Goal: Task Accomplishment & Management: Use online tool/utility

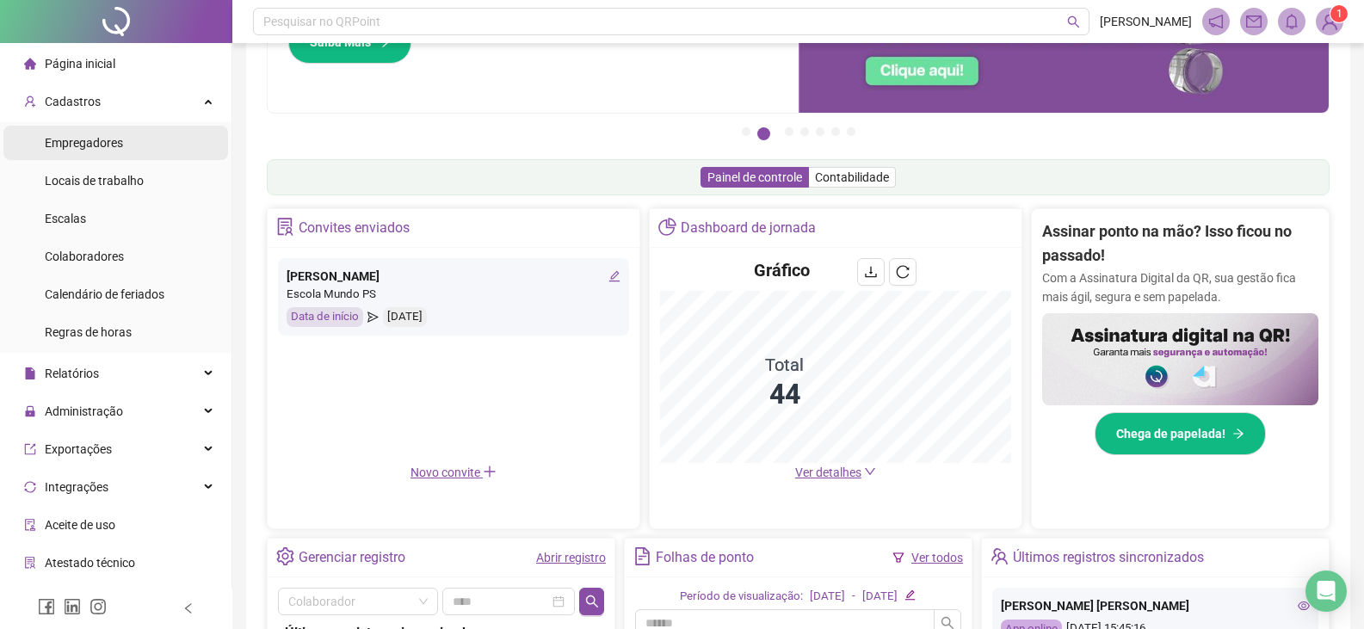
scroll to position [68, 0]
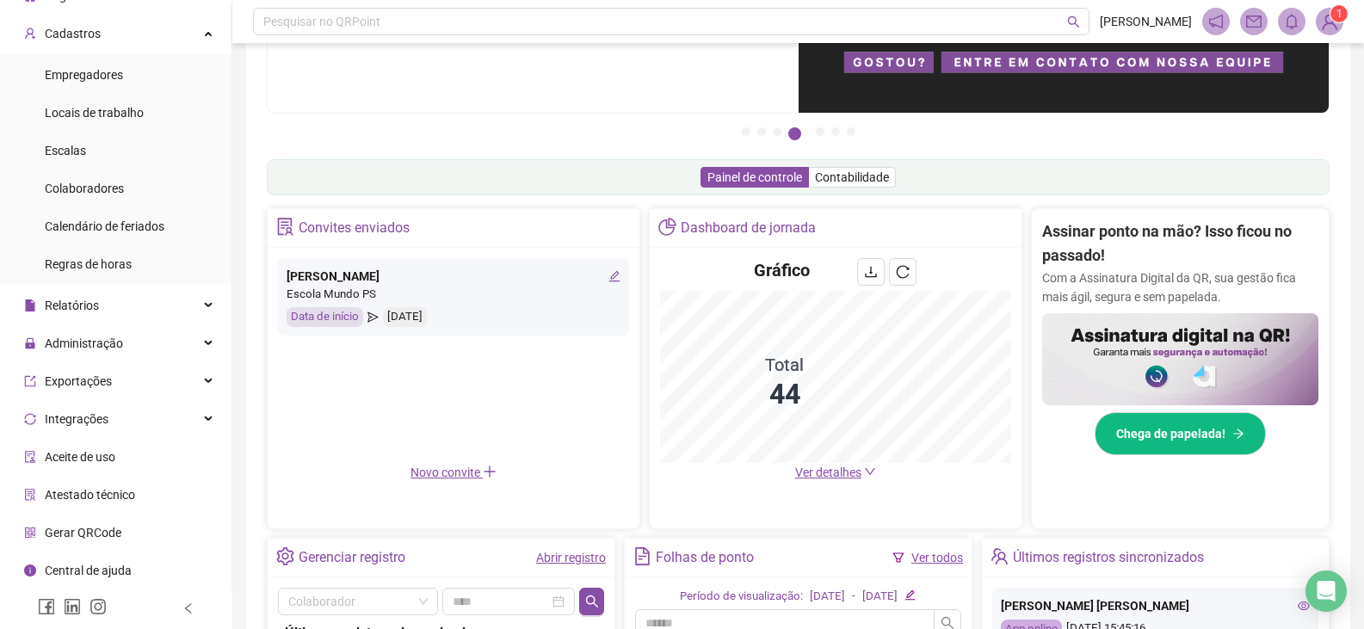
click at [847, 479] on span "Ver detalhes" at bounding box center [828, 473] width 66 height 14
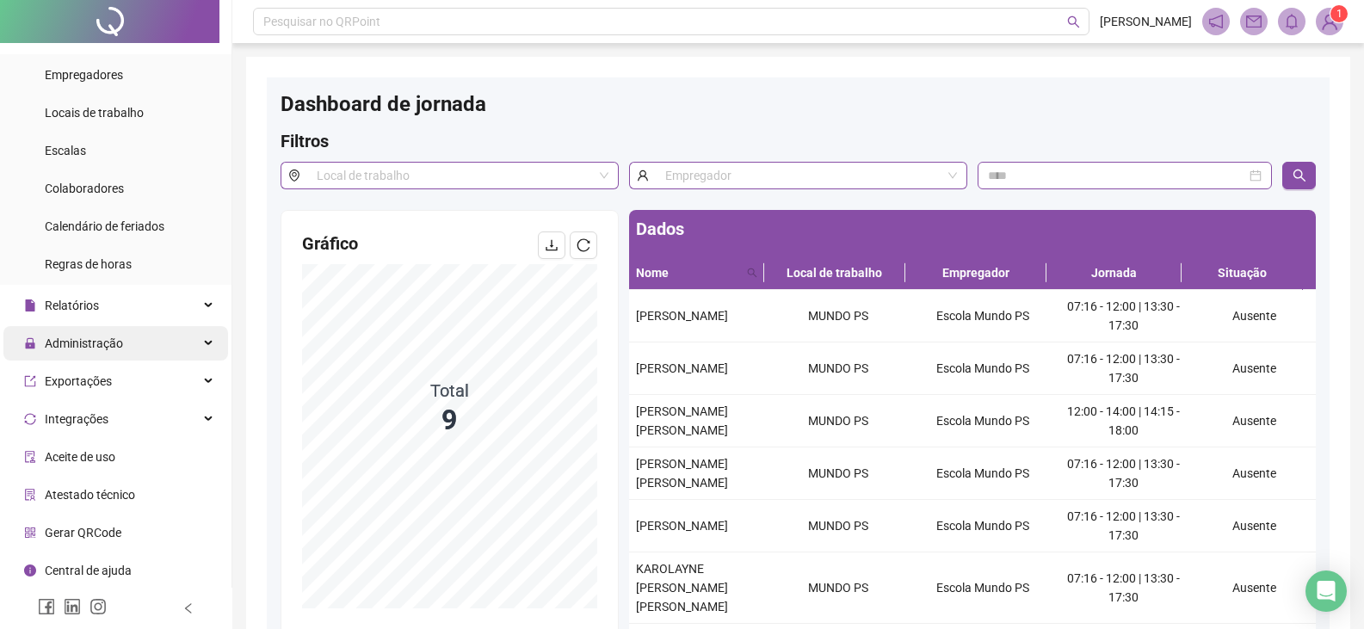
click at [123, 334] on div "Administração" at bounding box center [115, 343] width 225 height 34
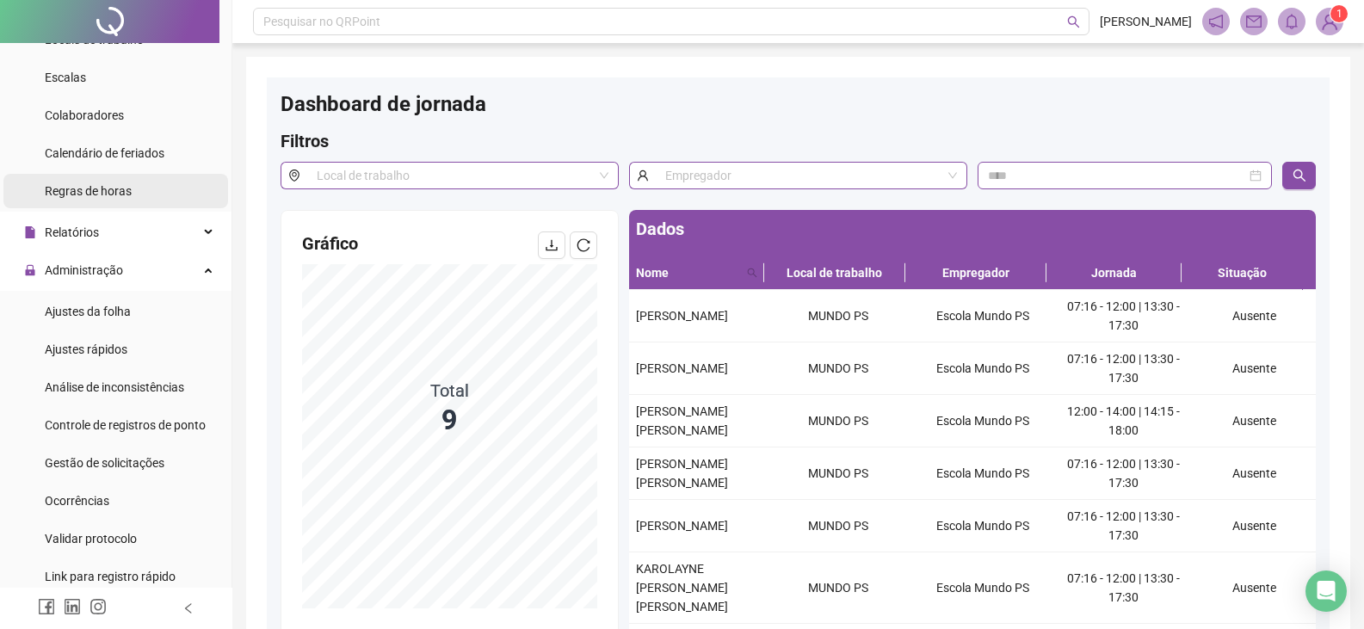
scroll to position [240, 0]
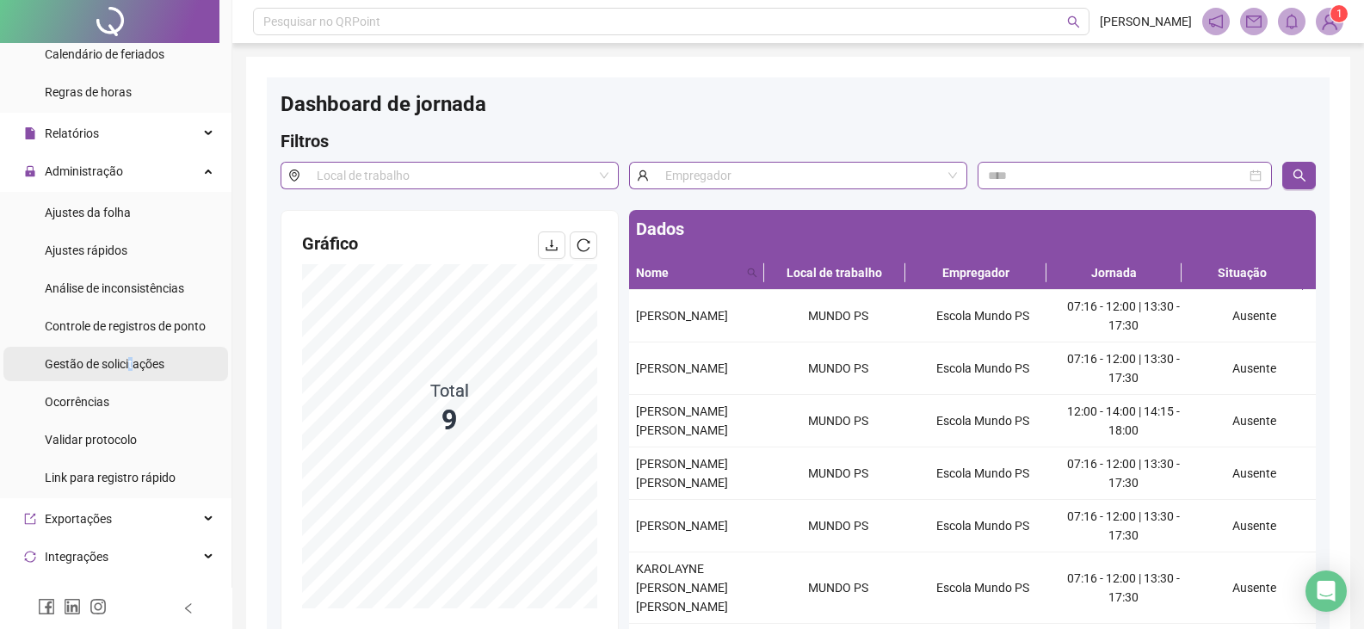
click at [131, 365] on span "Gestão de solicitações" at bounding box center [105, 364] width 120 height 14
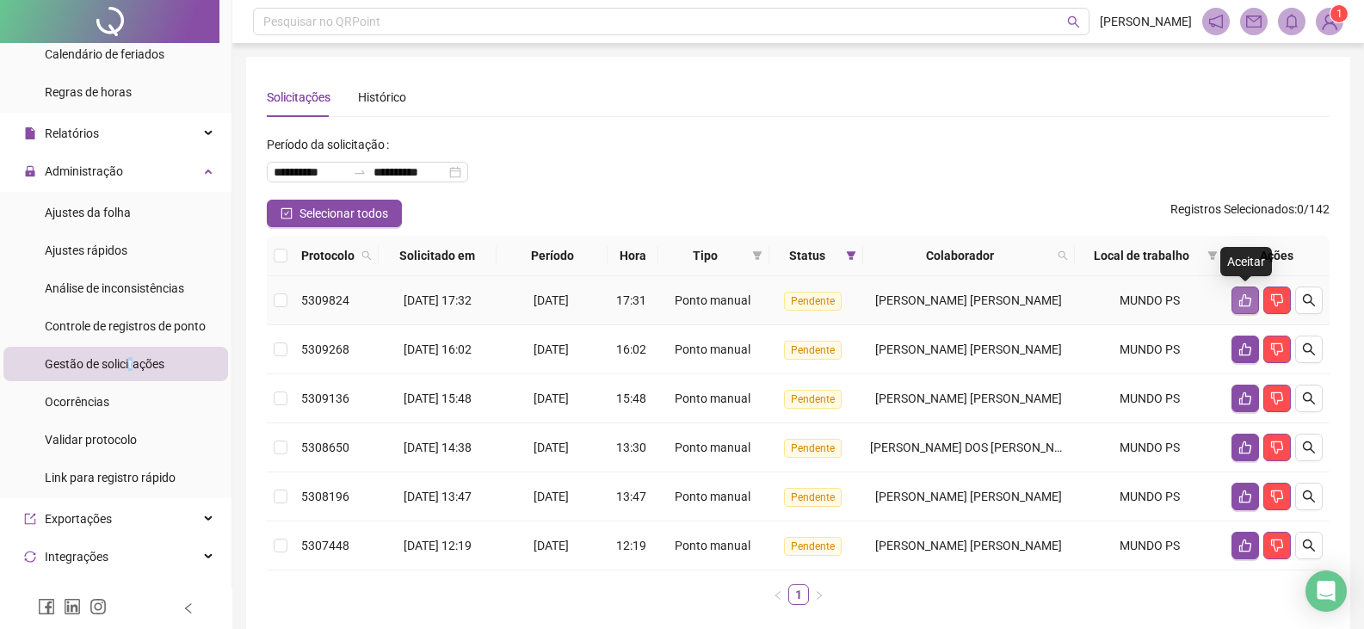
click at [1233, 301] on button "button" at bounding box center [1246, 301] width 28 height 28
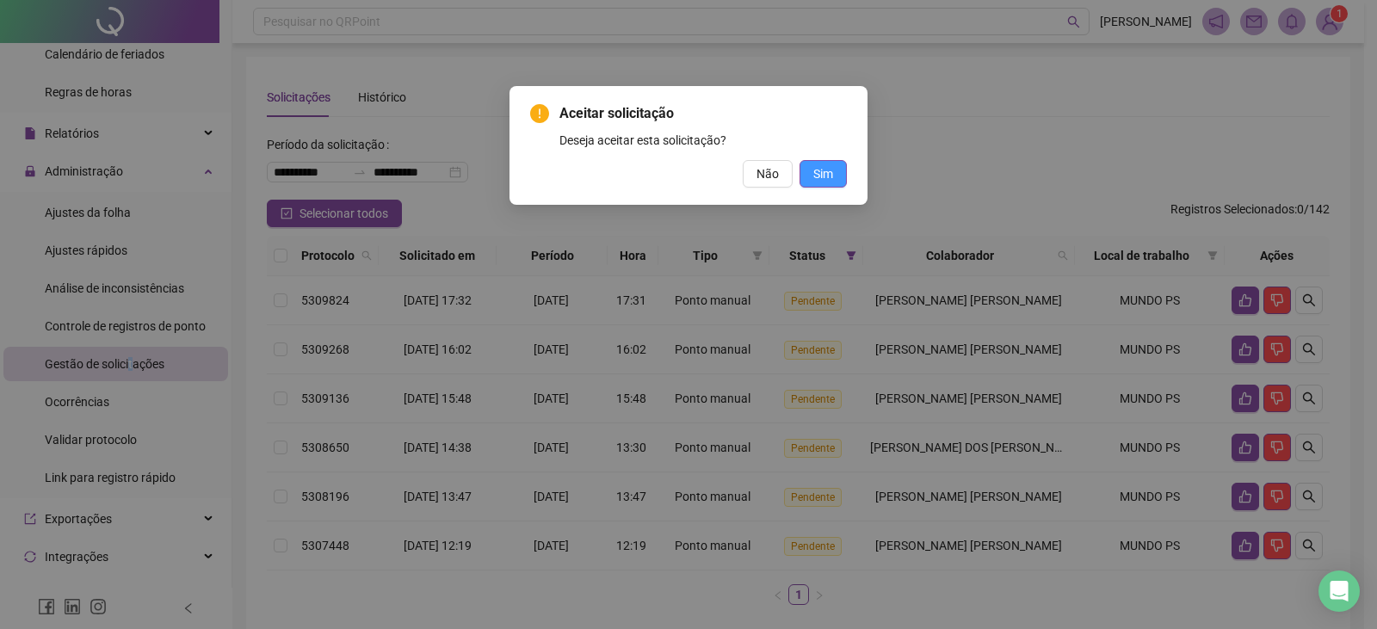
click at [824, 167] on span "Sim" at bounding box center [823, 173] width 20 height 19
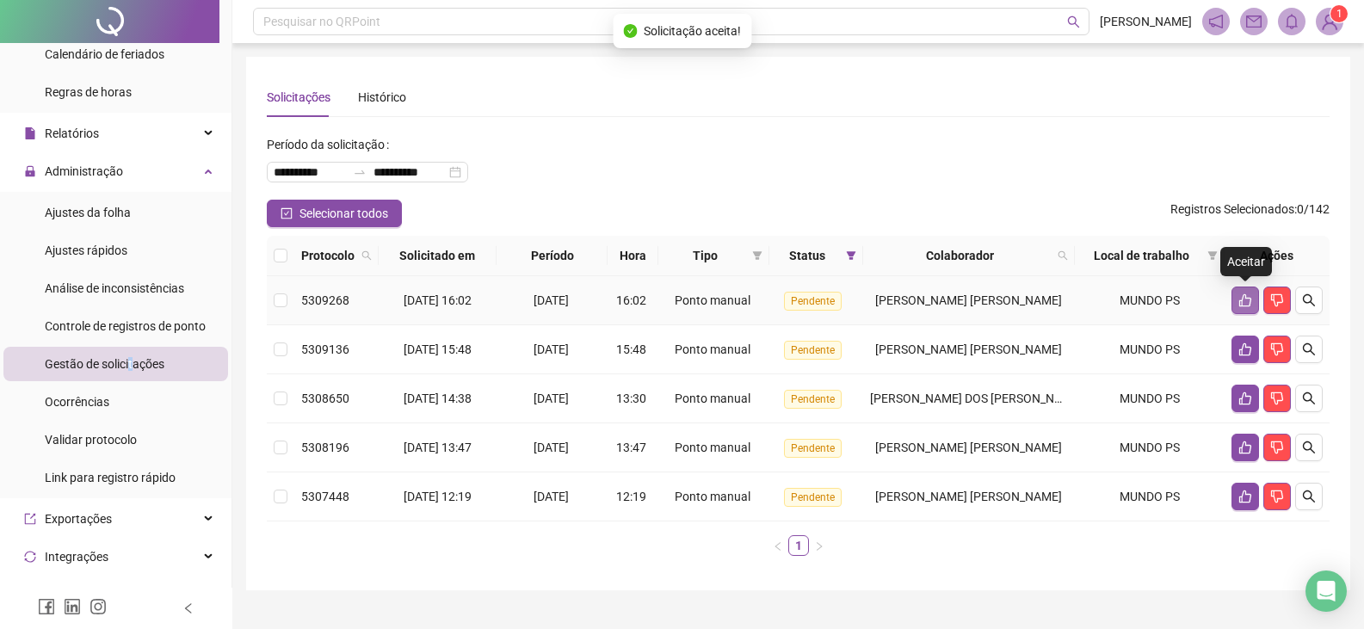
click at [1251, 299] on icon "like" at bounding box center [1245, 300] width 12 height 13
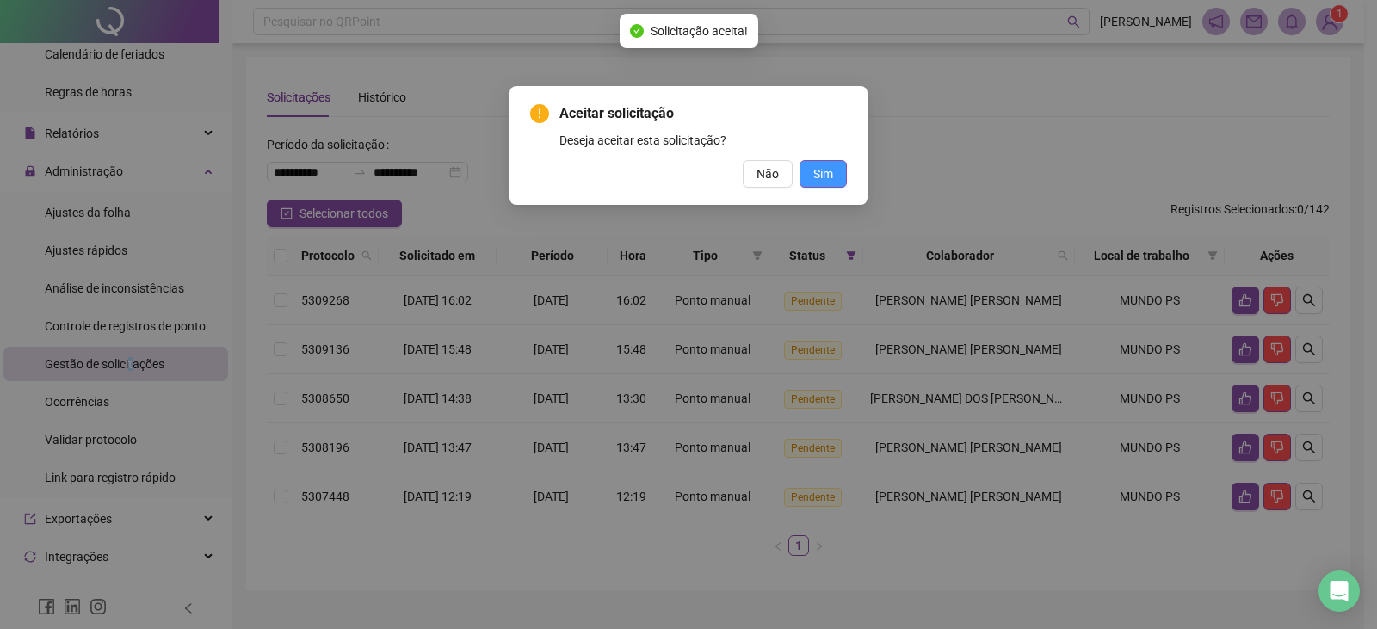
click at [819, 175] on span "Sim" at bounding box center [823, 173] width 20 height 19
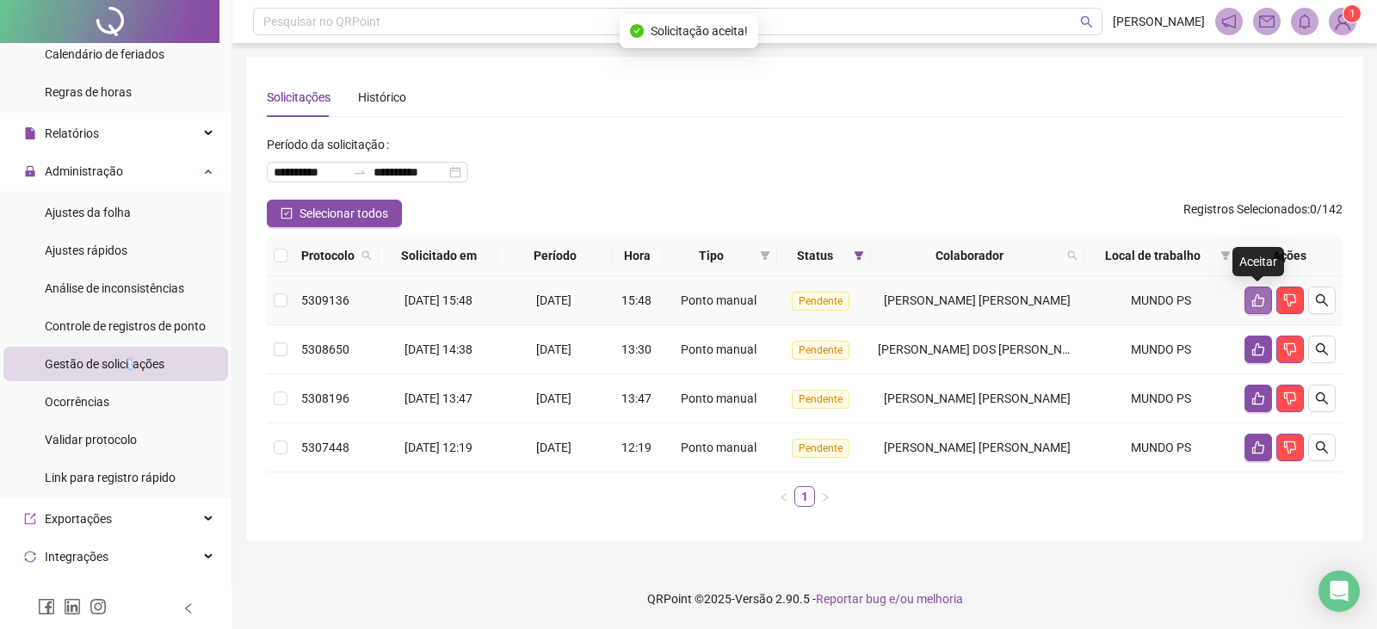
click at [1253, 295] on icon "like" at bounding box center [1259, 301] width 14 height 14
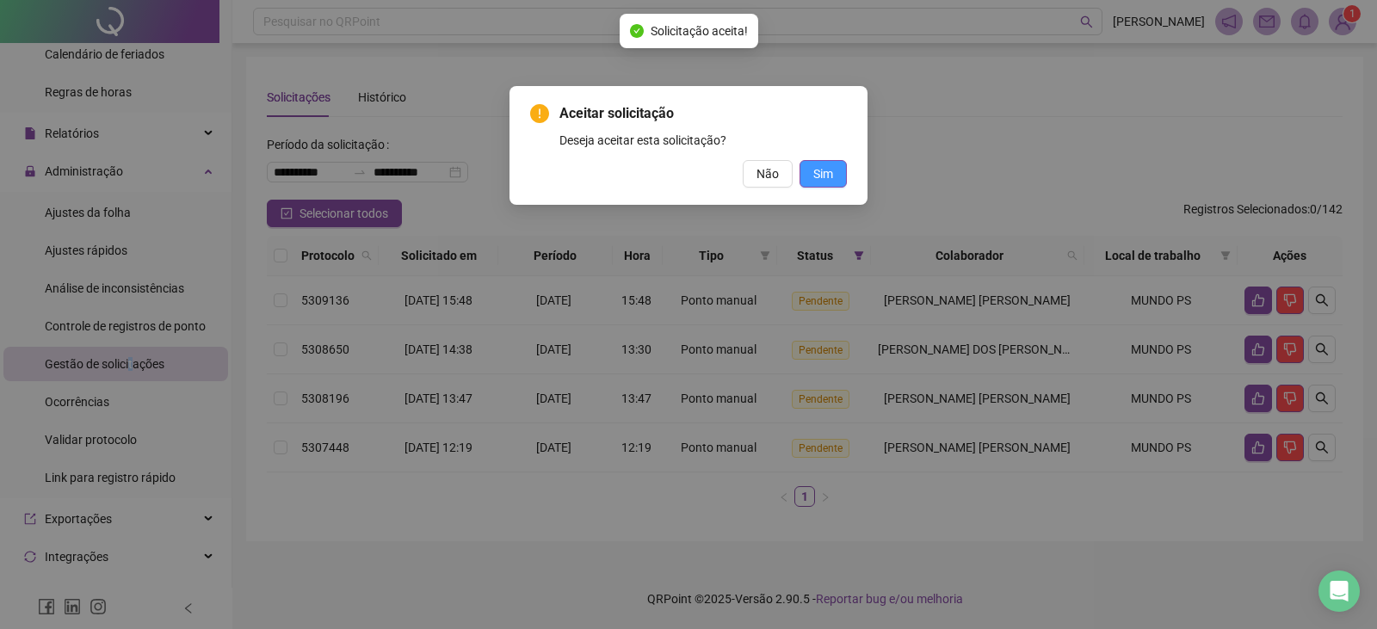
click at [820, 178] on span "Sim" at bounding box center [823, 173] width 20 height 19
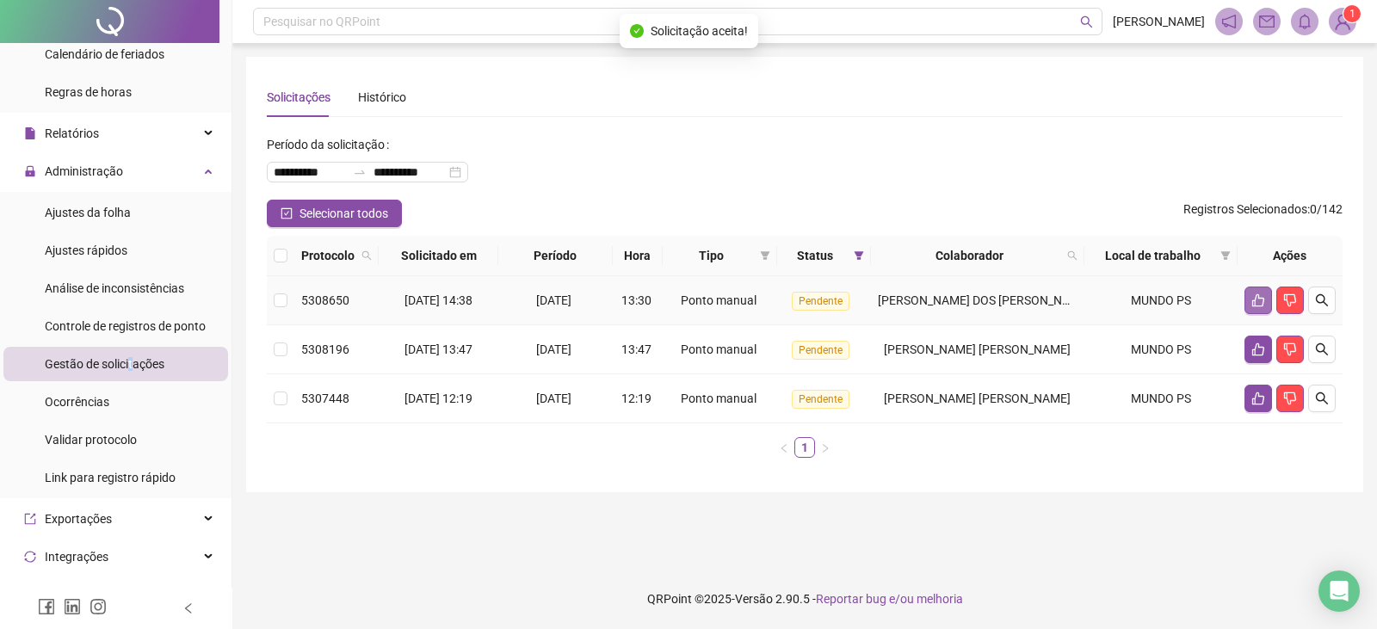
click at [1246, 300] on button "button" at bounding box center [1259, 301] width 28 height 28
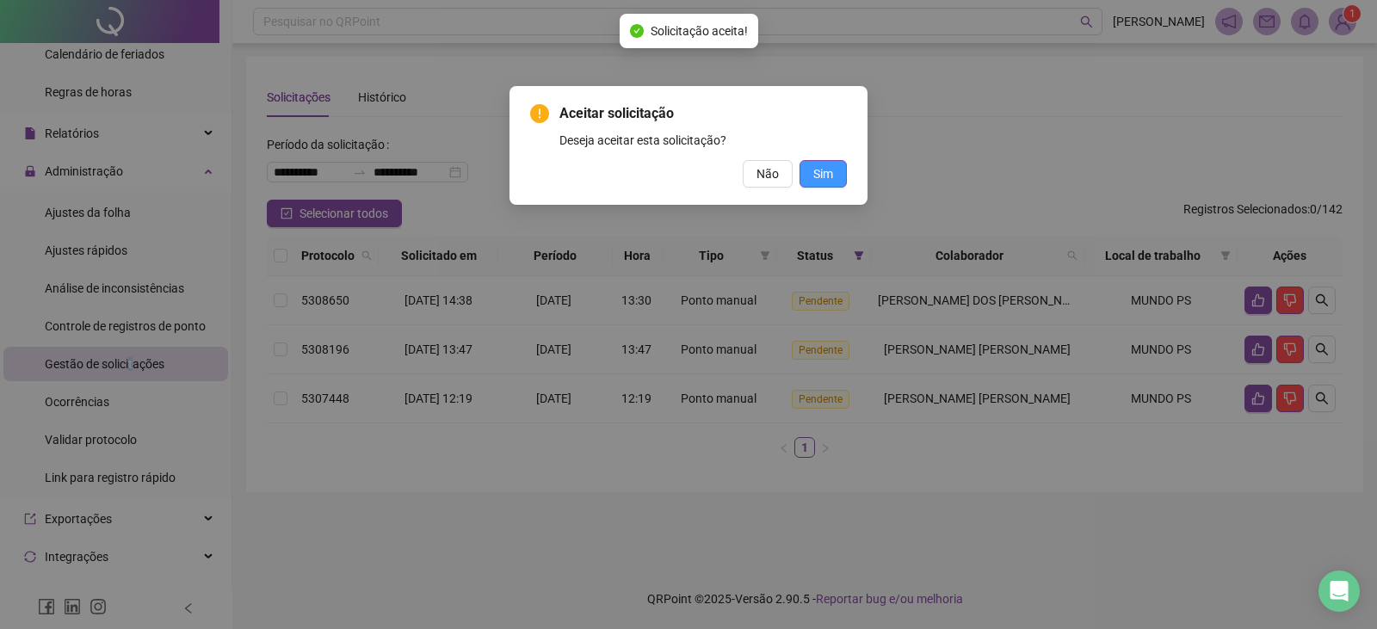
click at [800, 175] on button "Sim" at bounding box center [823, 174] width 47 height 28
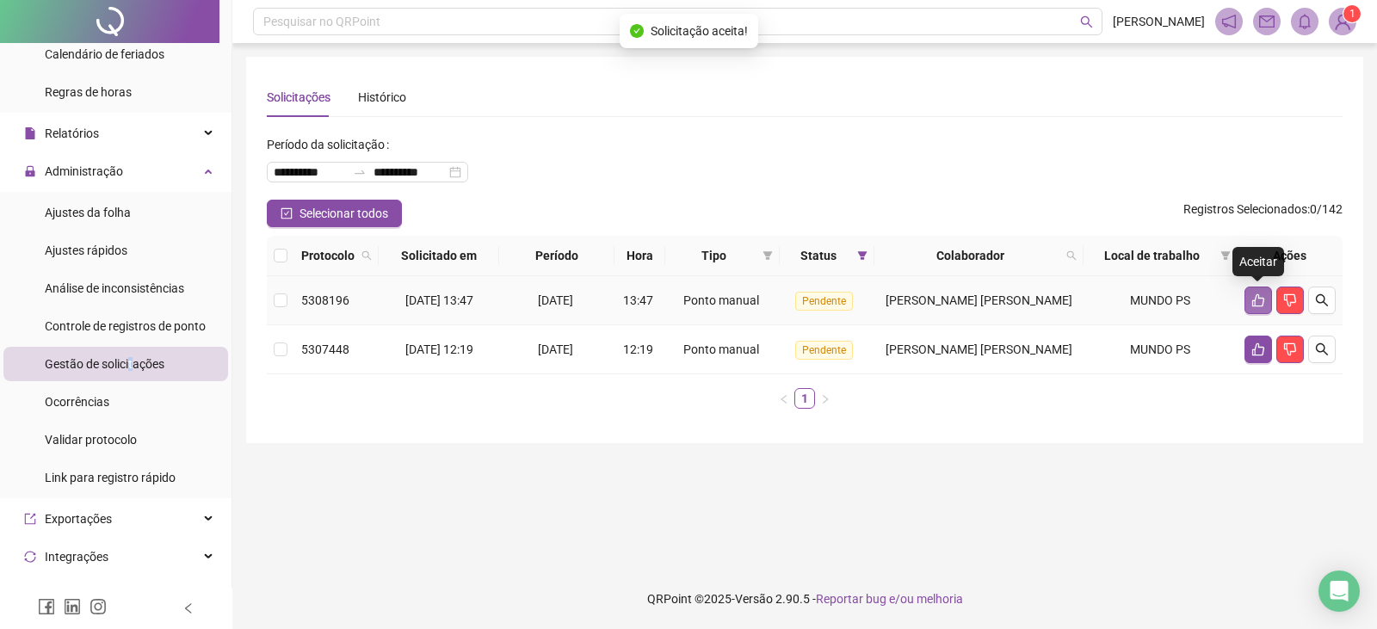
click at [1254, 296] on icon "like" at bounding box center [1259, 301] width 14 height 14
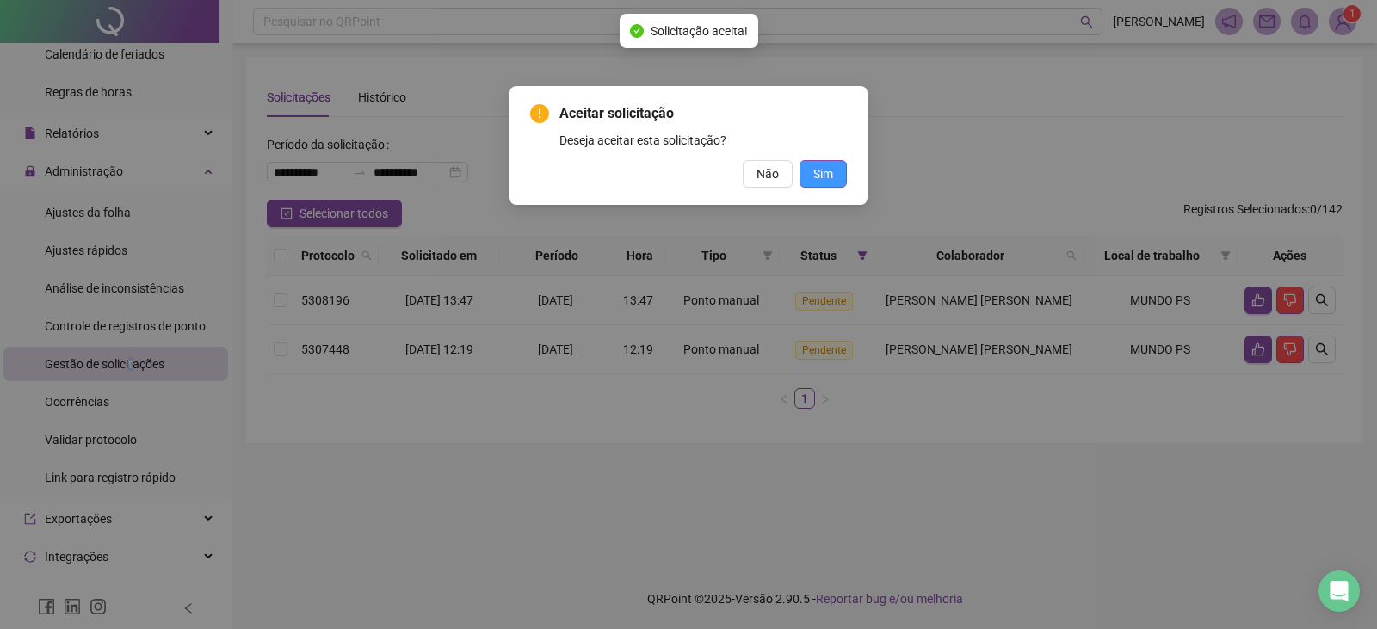
click at [821, 176] on span "Sim" at bounding box center [823, 173] width 20 height 19
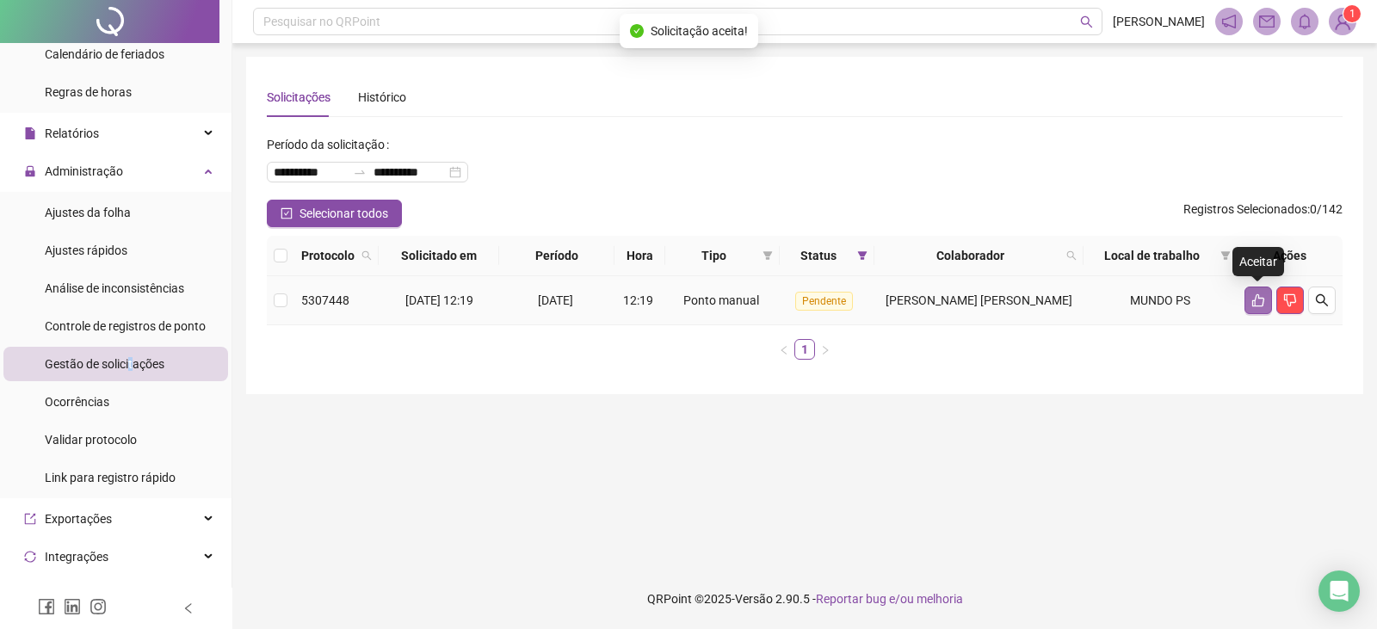
click at [1263, 297] on icon "like" at bounding box center [1259, 301] width 14 height 14
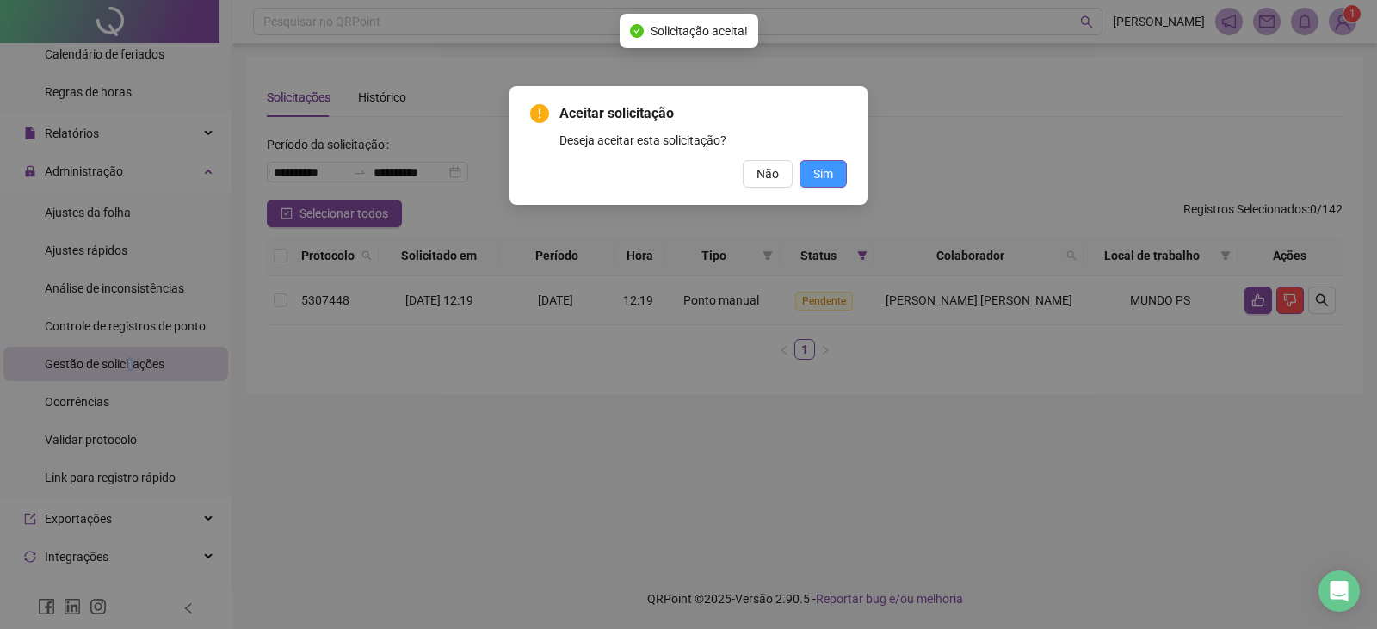
click at [819, 180] on span "Sim" at bounding box center [823, 173] width 20 height 19
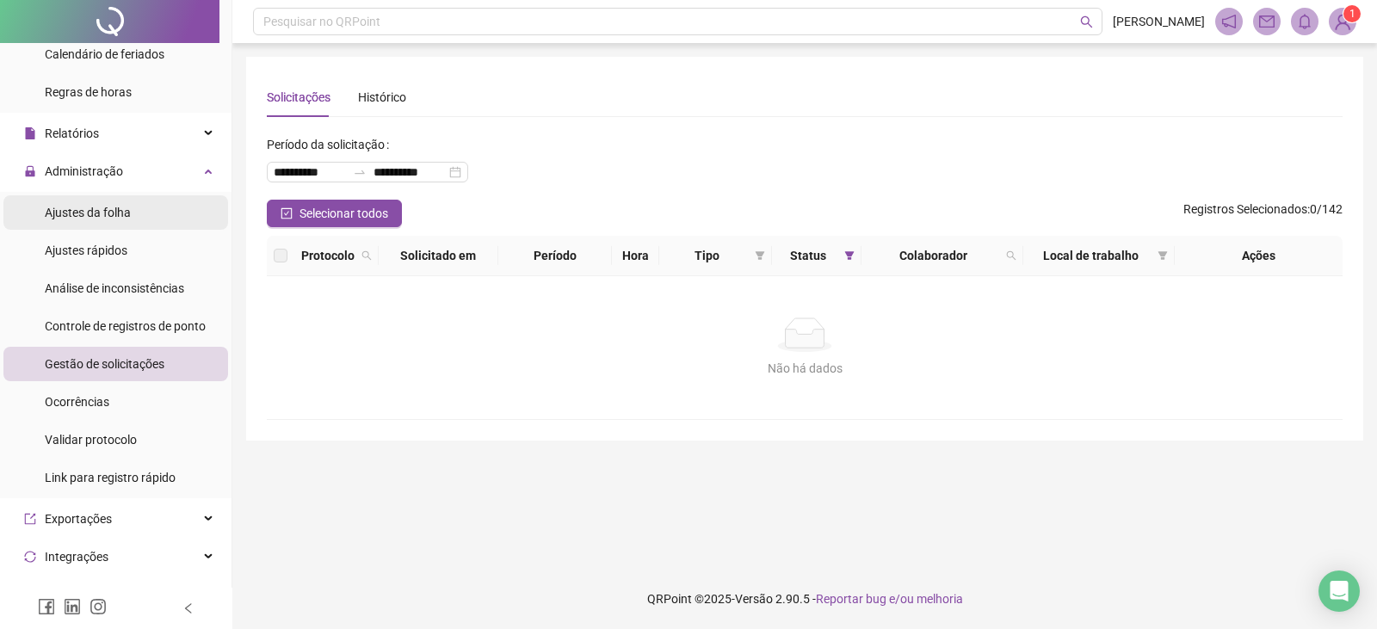
click at [97, 207] on span "Ajustes da folha" at bounding box center [88, 213] width 86 height 14
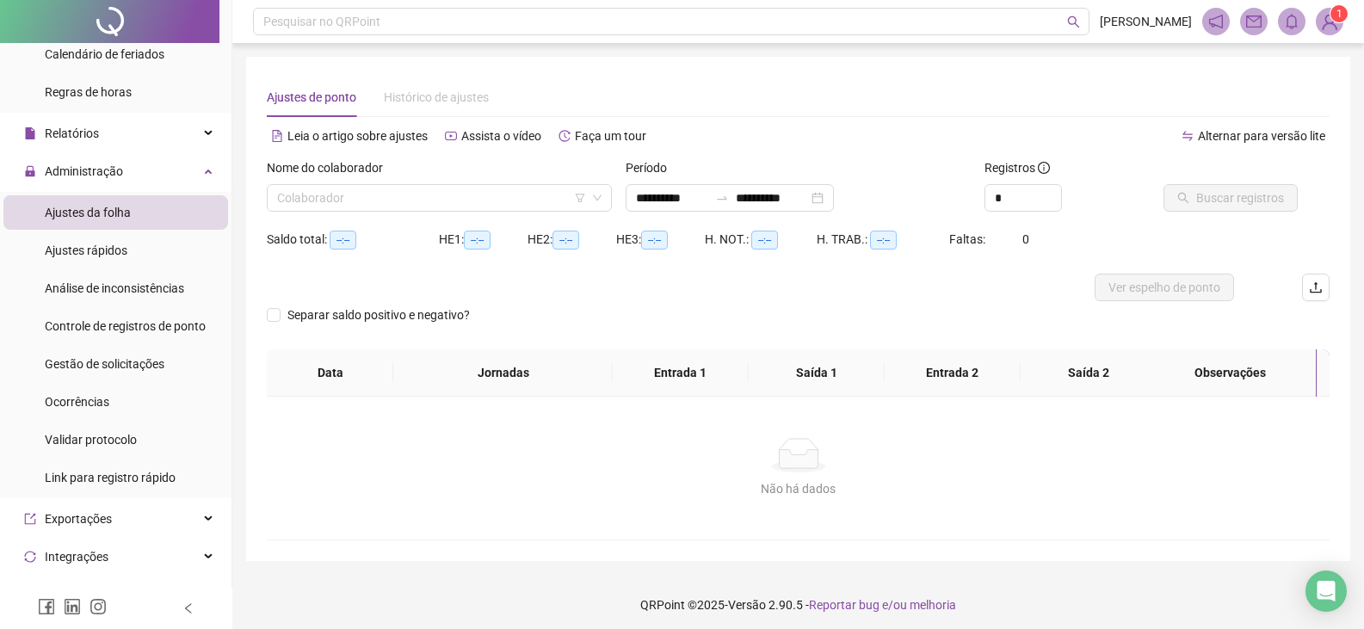
type input "**********"
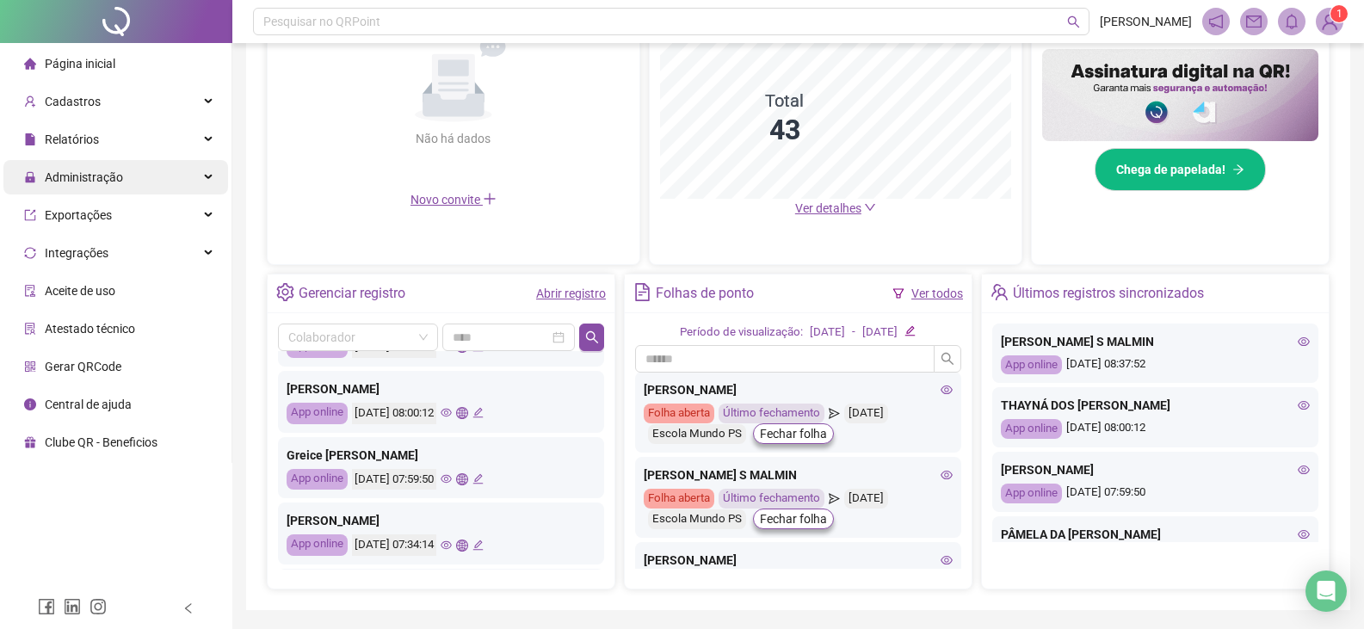
scroll to position [405, 0]
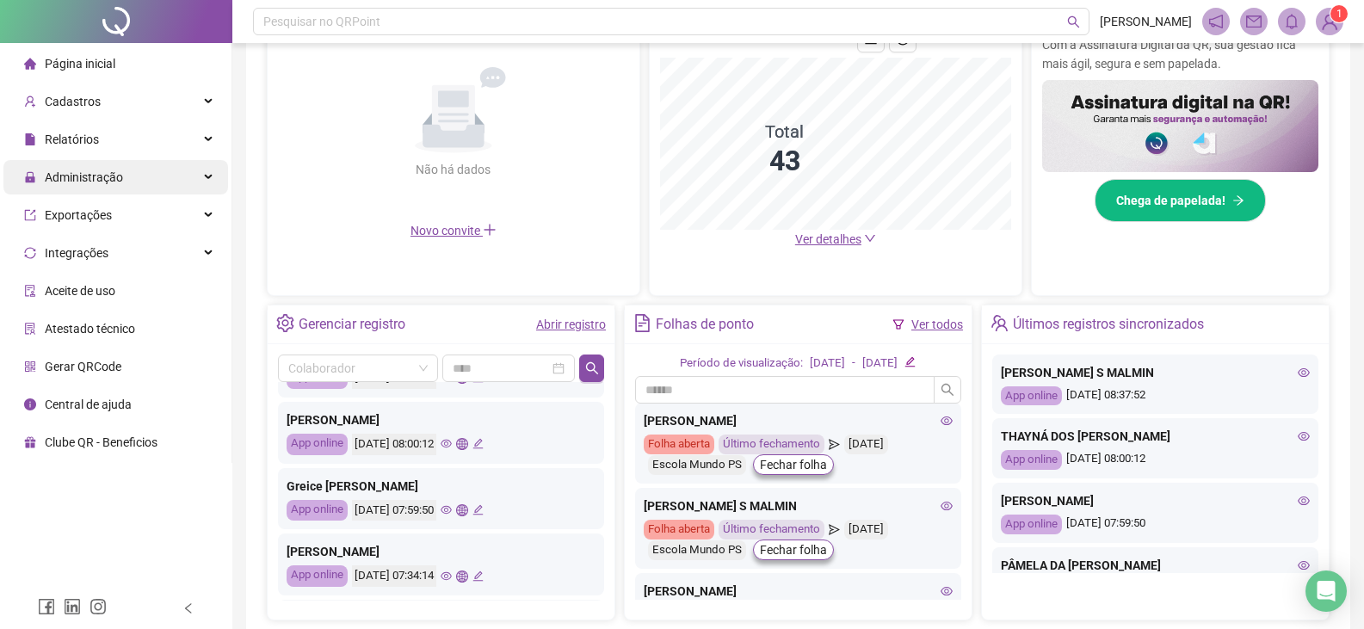
click at [115, 173] on span "Administração" at bounding box center [84, 177] width 78 height 14
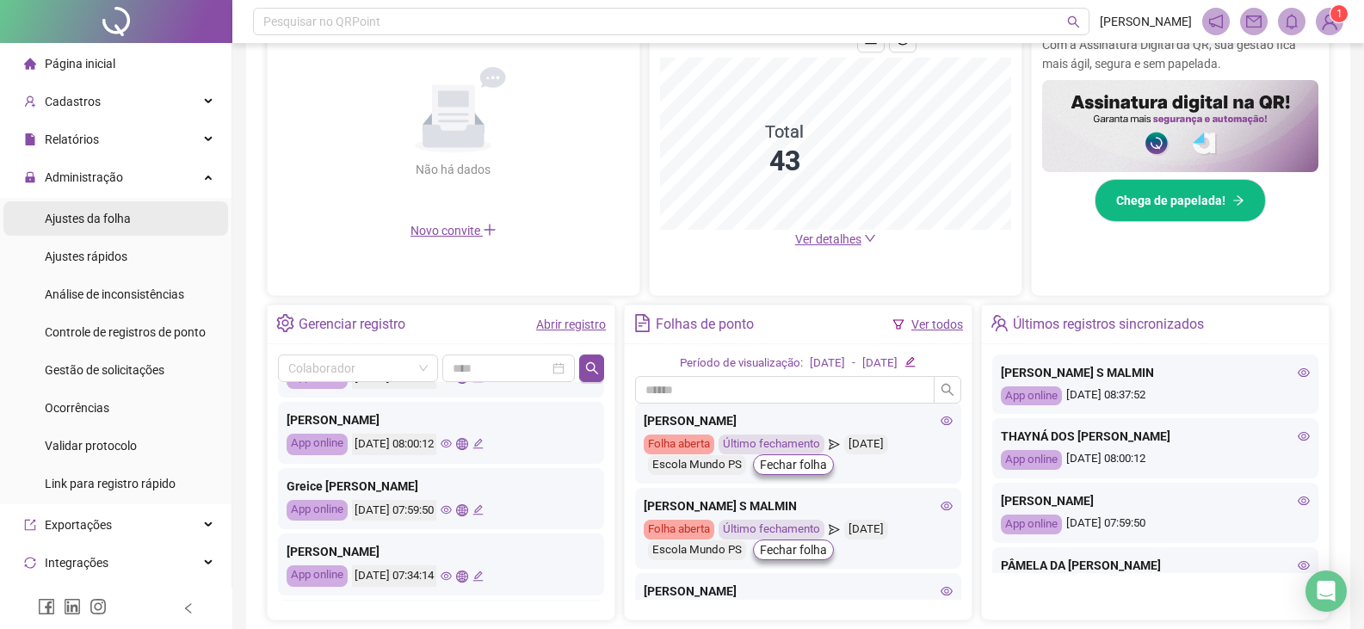
click at [115, 225] on span "Ajustes da folha" at bounding box center [88, 219] width 86 height 14
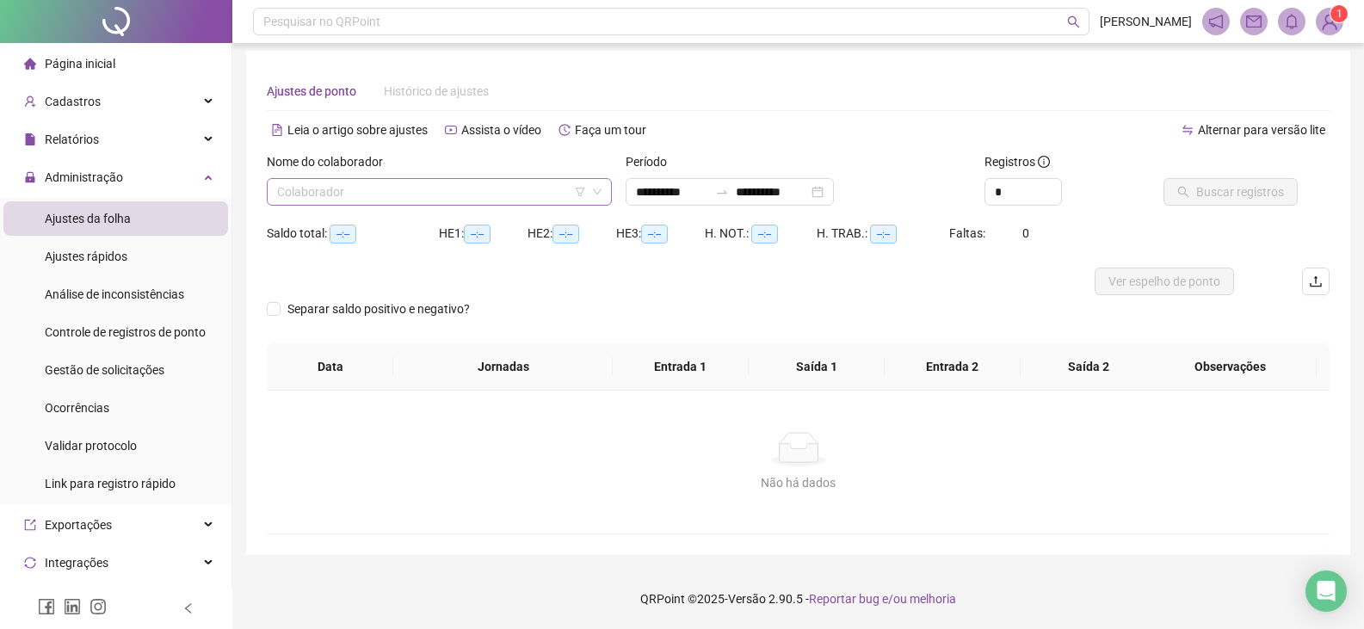
scroll to position [6, 0]
type input "**********"
click at [366, 195] on input "search" at bounding box center [431, 192] width 309 height 26
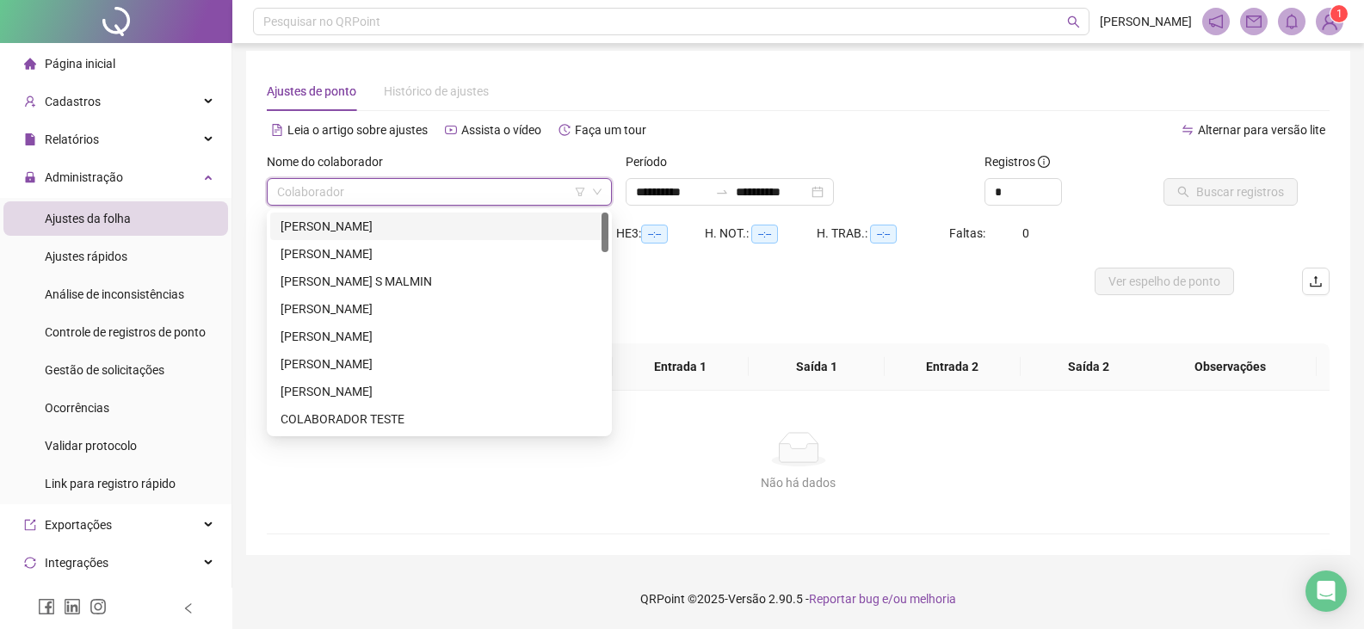
click at [379, 227] on div "[PERSON_NAME]" at bounding box center [440, 226] width 318 height 19
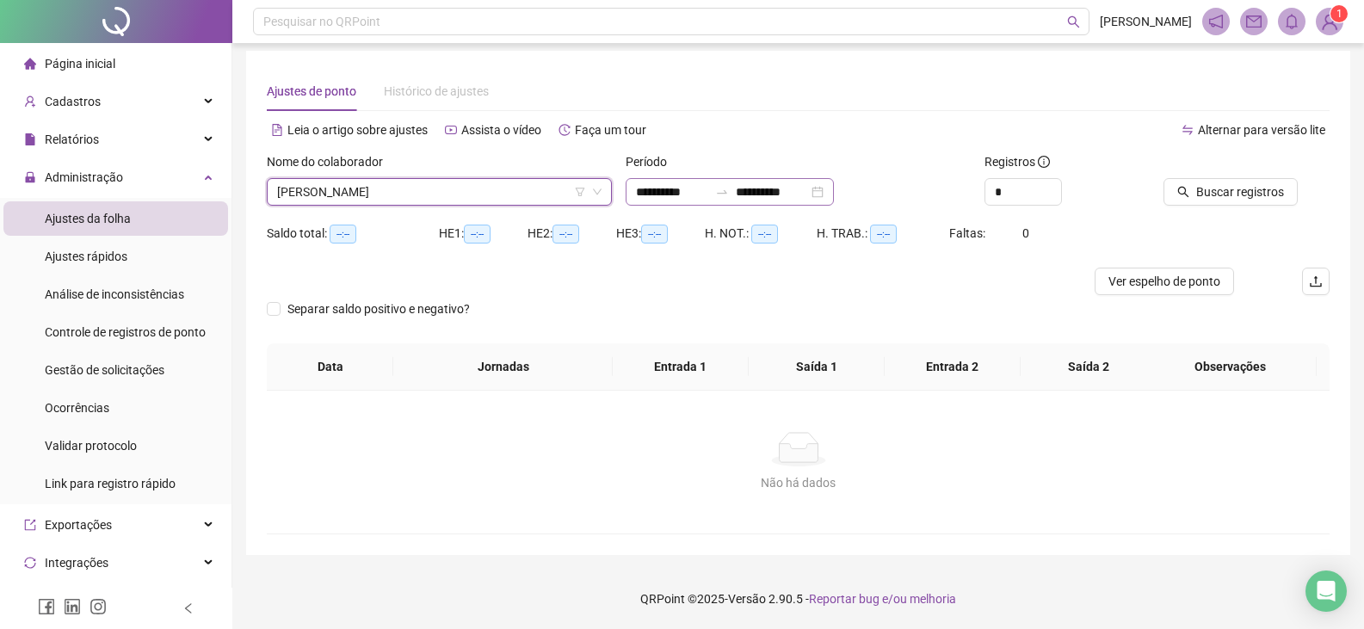
click at [834, 193] on div "**********" at bounding box center [730, 192] width 208 height 28
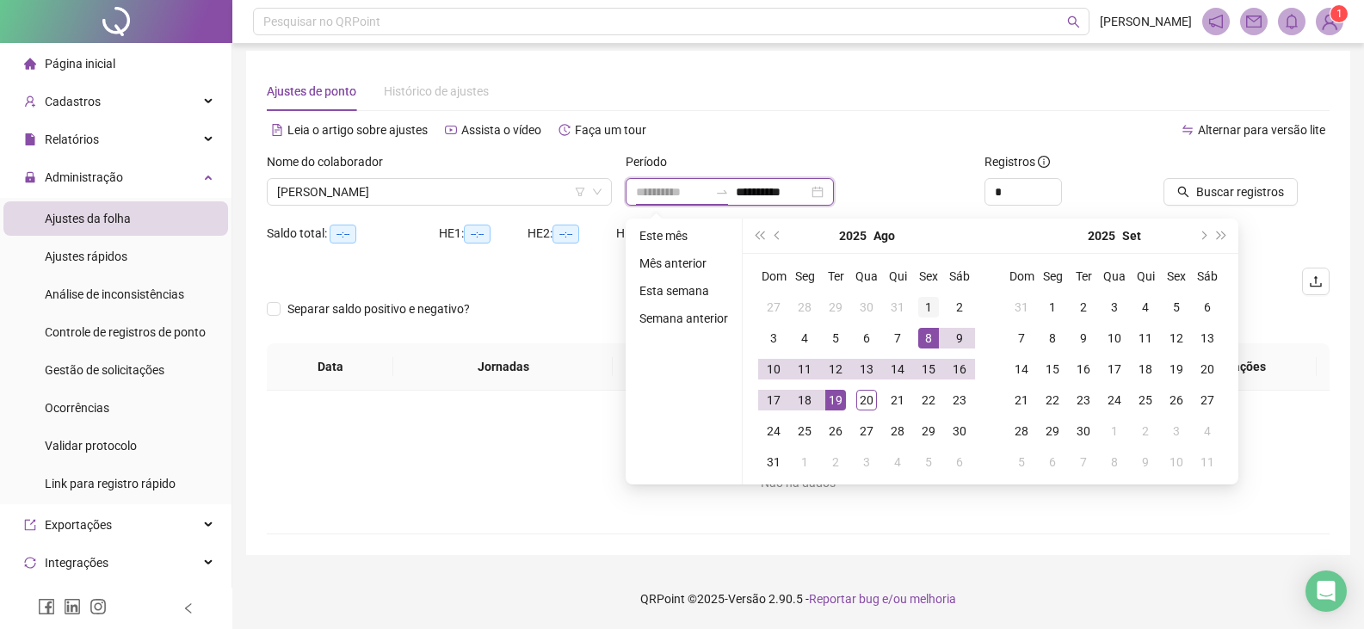
type input "**********"
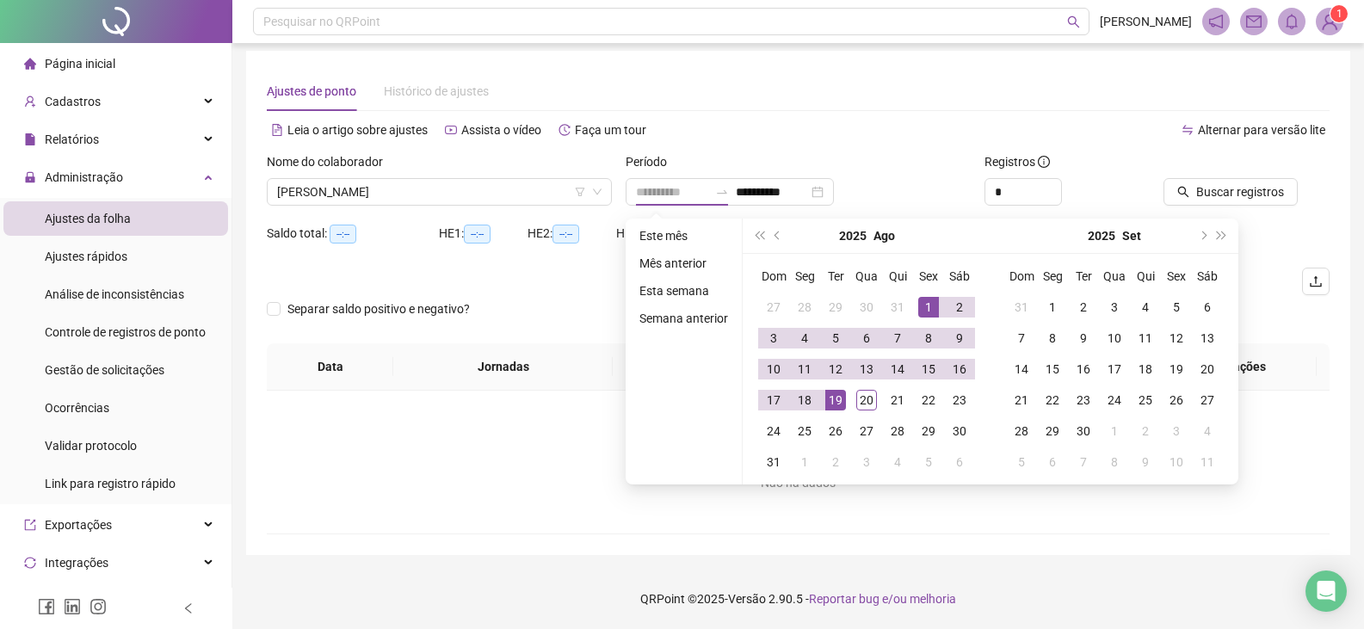
click at [932, 307] on div "1" at bounding box center [928, 307] width 21 height 21
type input "**********"
drag, startPoint x: 868, startPoint y: 402, endPoint x: 881, endPoint y: 393, distance: 16.0
click at [868, 402] on div "20" at bounding box center [866, 400] width 21 height 21
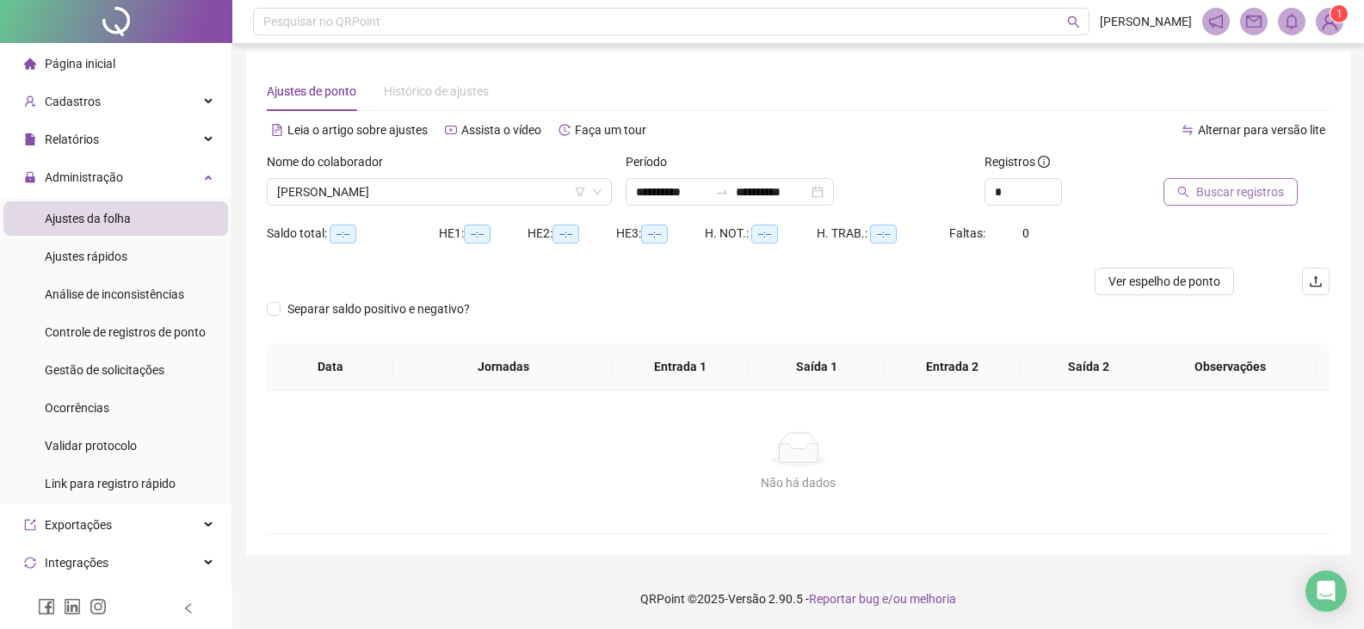
click at [1218, 188] on span "Buscar registros" at bounding box center [1240, 191] width 88 height 19
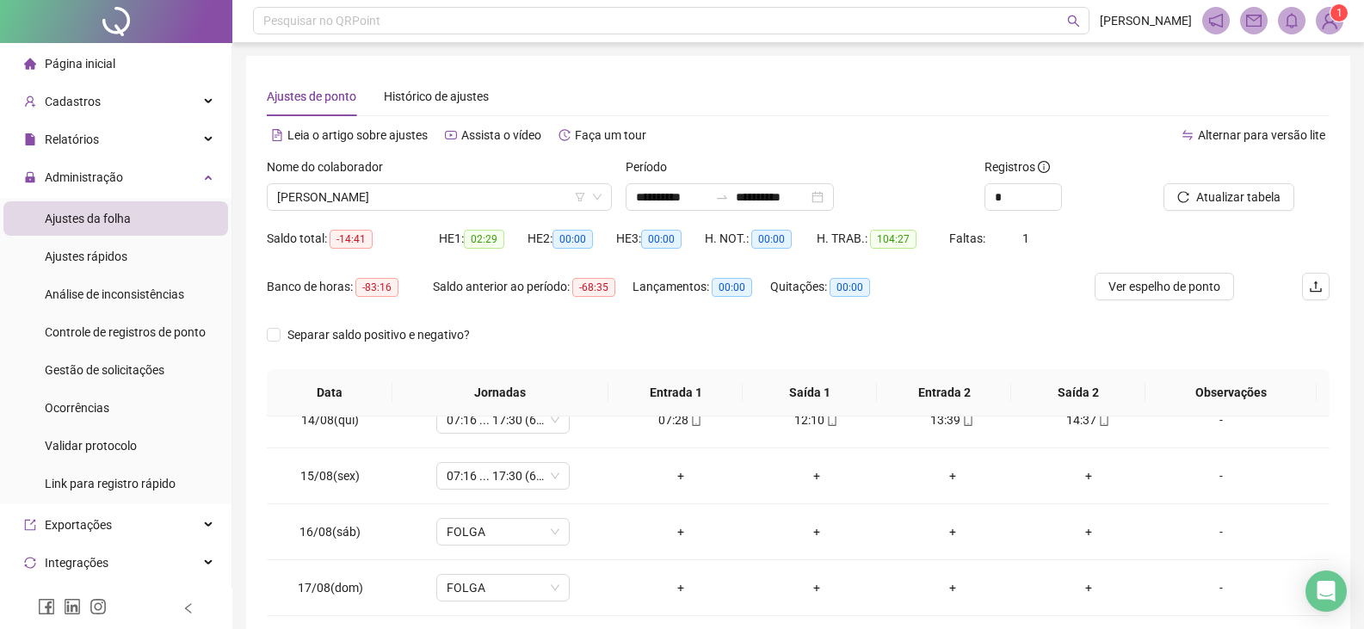
scroll to position [0, 0]
click at [1051, 196] on span "Increase Value" at bounding box center [1051, 192] width 19 height 15
type input "*"
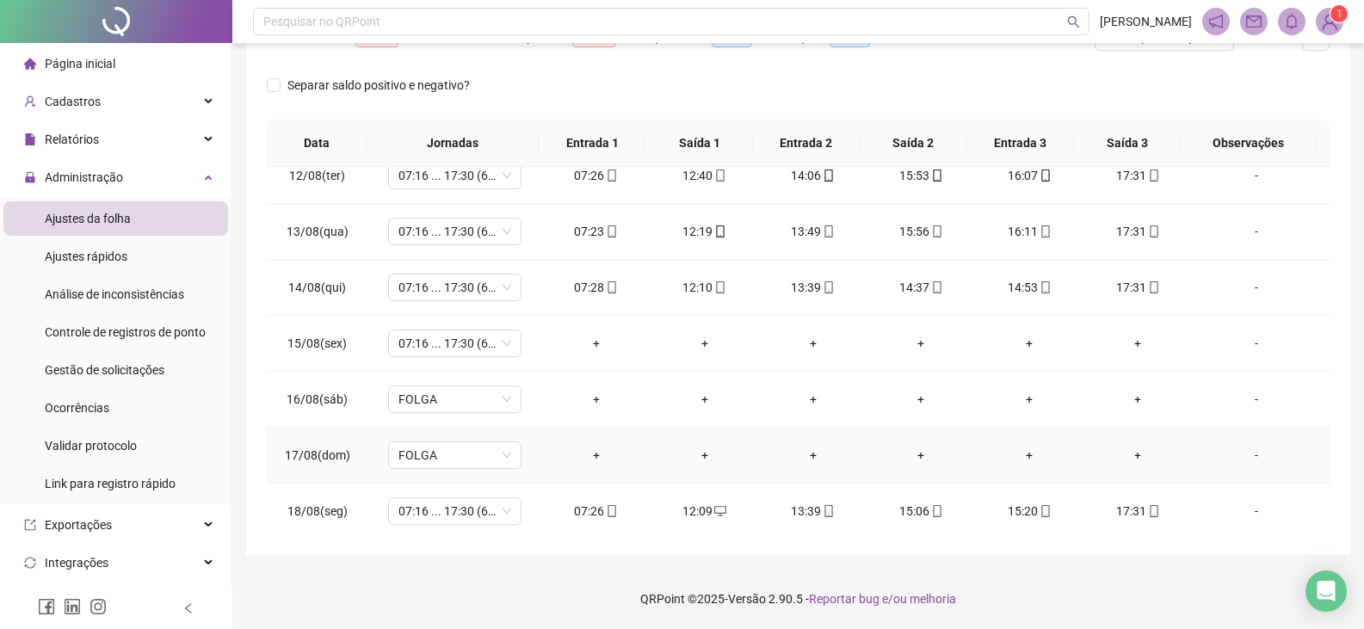
scroll to position [579, 0]
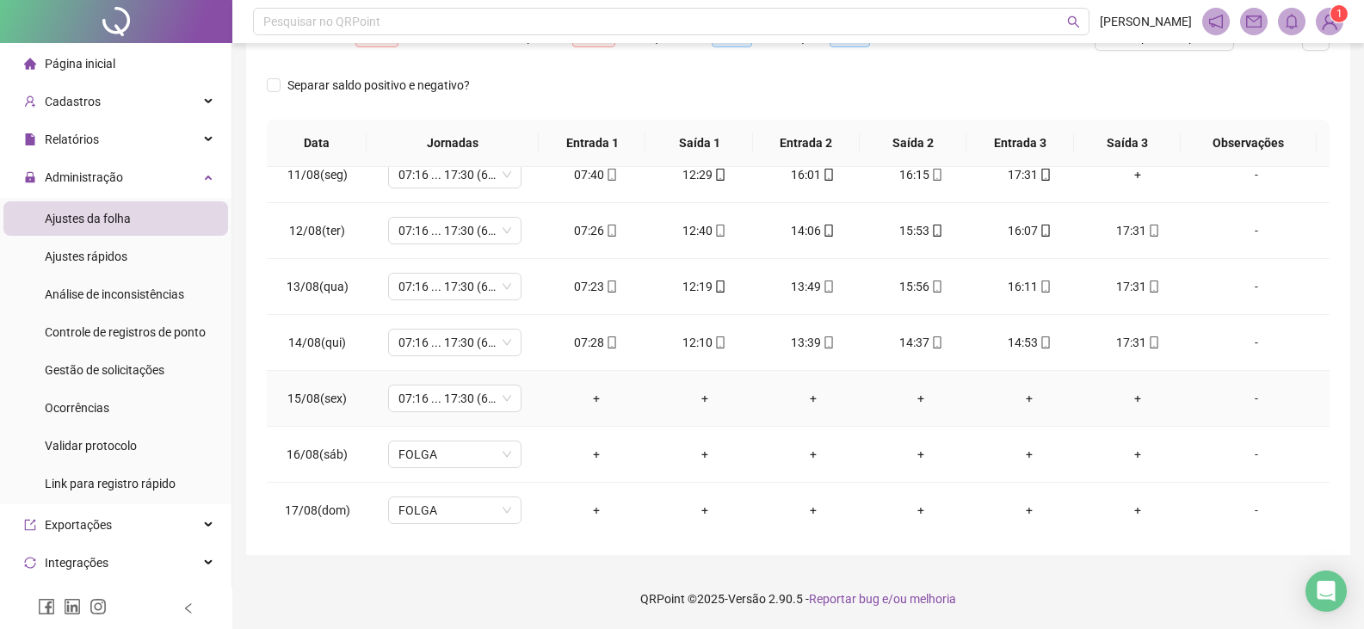
click at [1252, 399] on div "-" at bounding box center [1257, 398] width 102 height 19
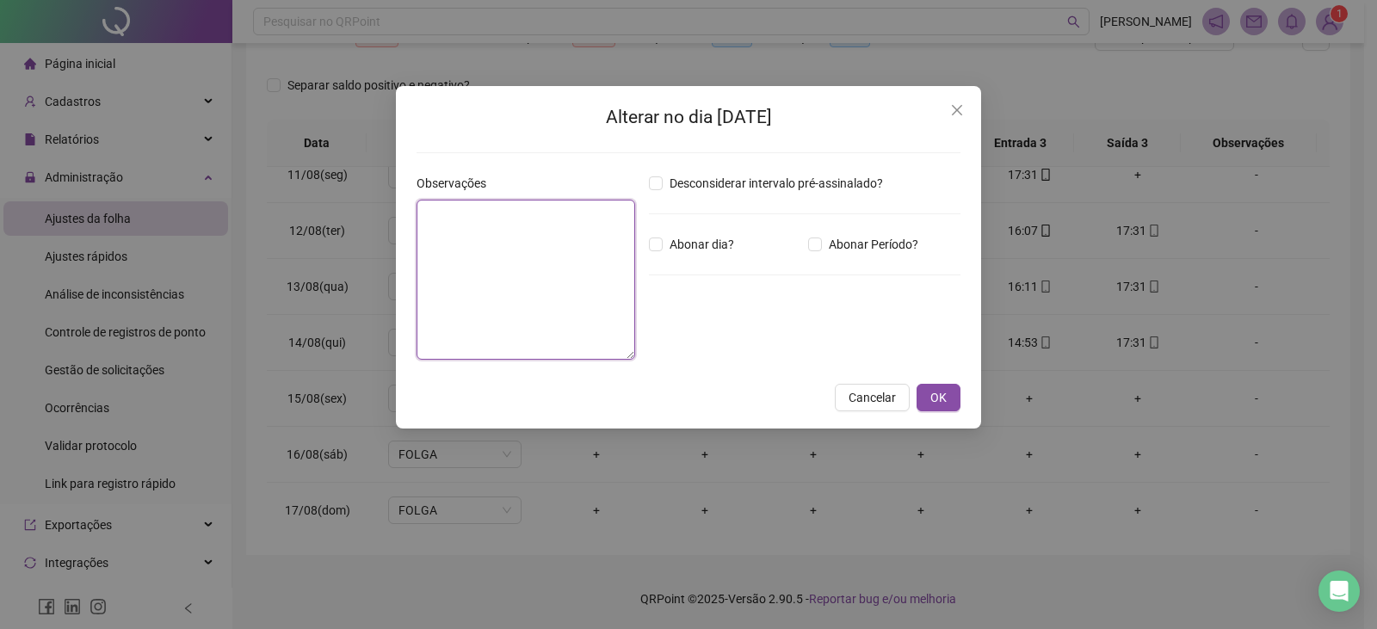
click at [533, 276] on textarea at bounding box center [526, 280] width 219 height 160
paste textarea "**********"
drag, startPoint x: 511, startPoint y: 216, endPoint x: 471, endPoint y: 243, distance: 48.5
click at [471, 243] on textarea "**********" at bounding box center [526, 280] width 219 height 160
click at [507, 215] on textarea "**********" at bounding box center [526, 280] width 219 height 160
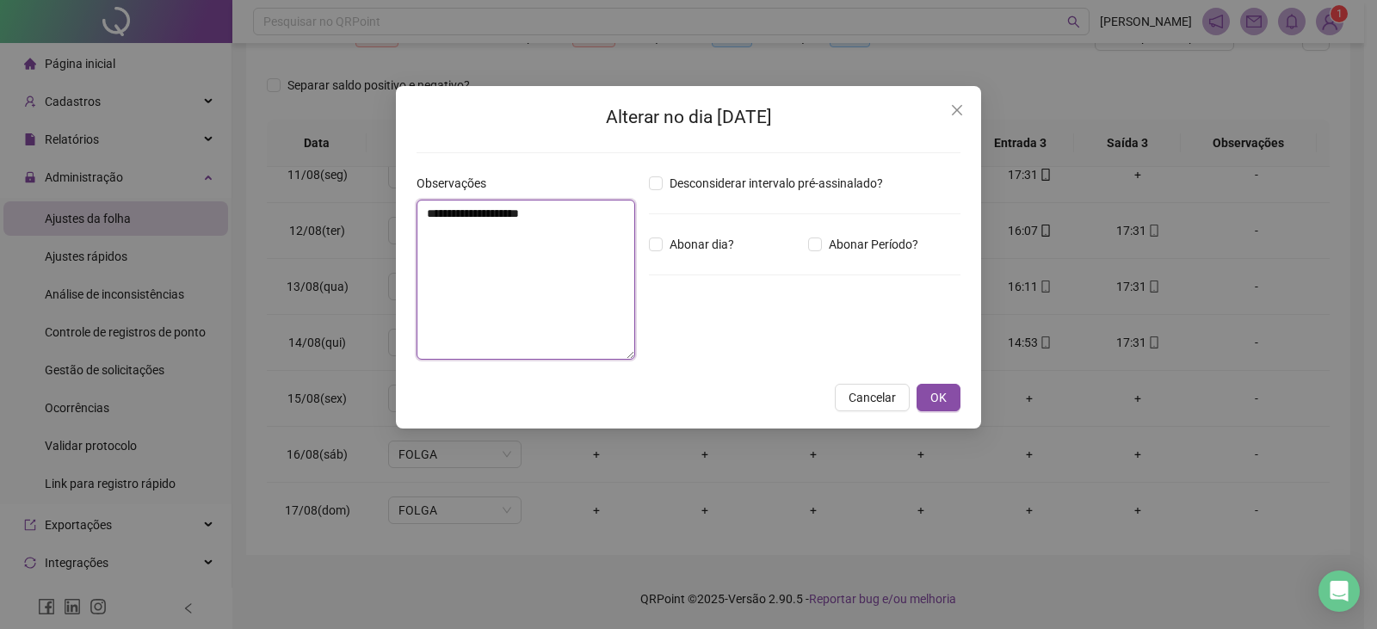
click at [502, 216] on textarea "**********" at bounding box center [526, 280] width 219 height 160
click at [505, 216] on textarea "**********" at bounding box center [526, 280] width 219 height 160
click at [501, 212] on textarea "**********" at bounding box center [526, 280] width 219 height 160
click at [553, 259] on textarea "**********" at bounding box center [526, 280] width 219 height 160
click at [504, 217] on textarea "**********" at bounding box center [526, 280] width 219 height 160
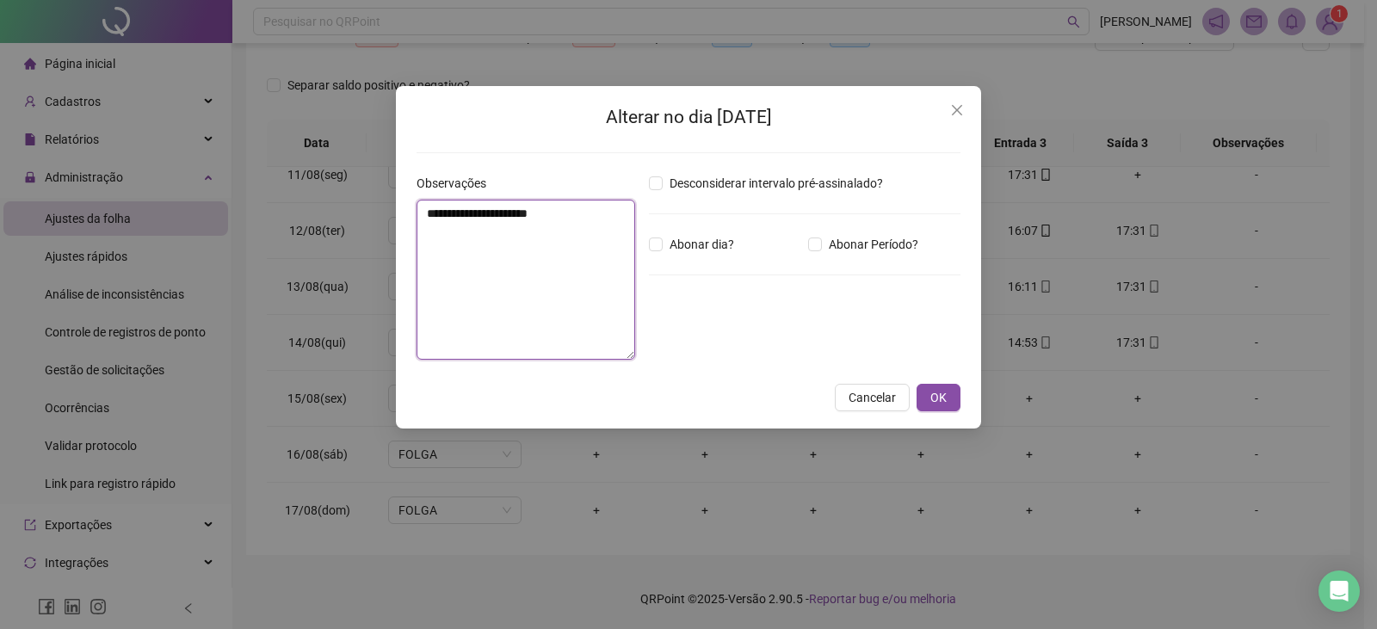
click at [504, 217] on textarea "**********" at bounding box center [526, 280] width 219 height 160
drag, startPoint x: 504, startPoint y: 217, endPoint x: 467, endPoint y: 213, distance: 37.3
click at [467, 213] on textarea "**********" at bounding box center [526, 280] width 219 height 160
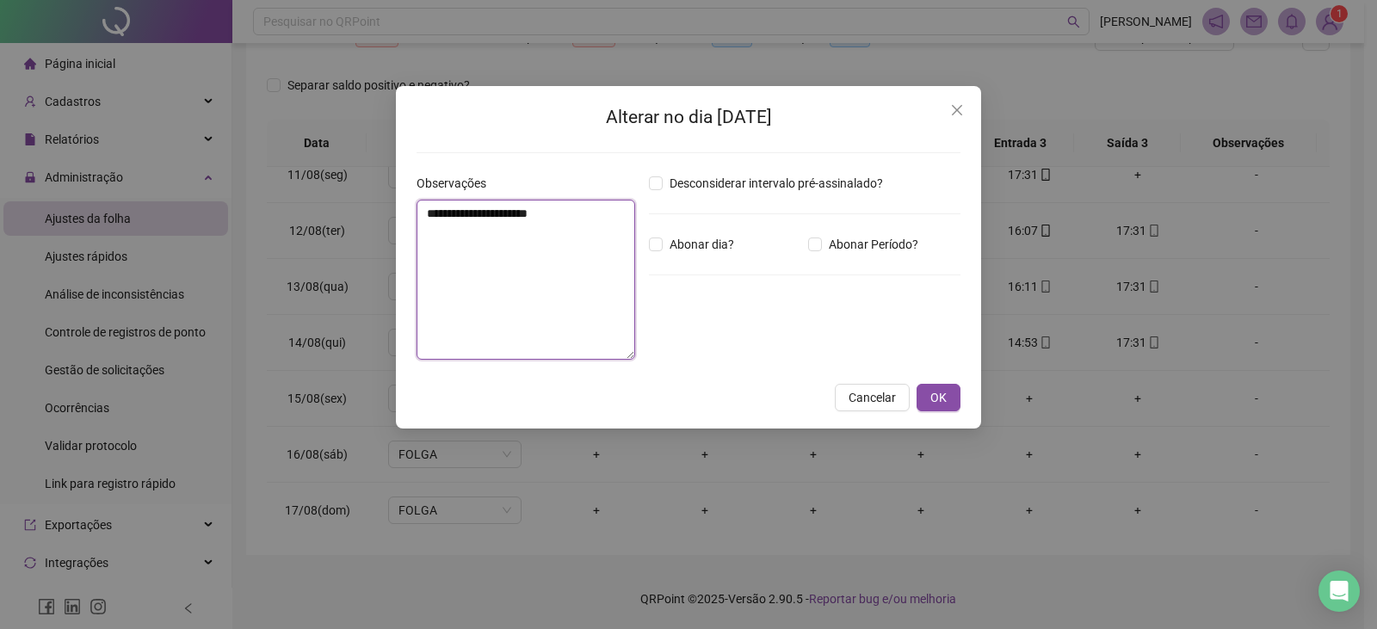
type textarea "**********"
click at [944, 396] on span "OK" at bounding box center [938, 397] width 16 height 19
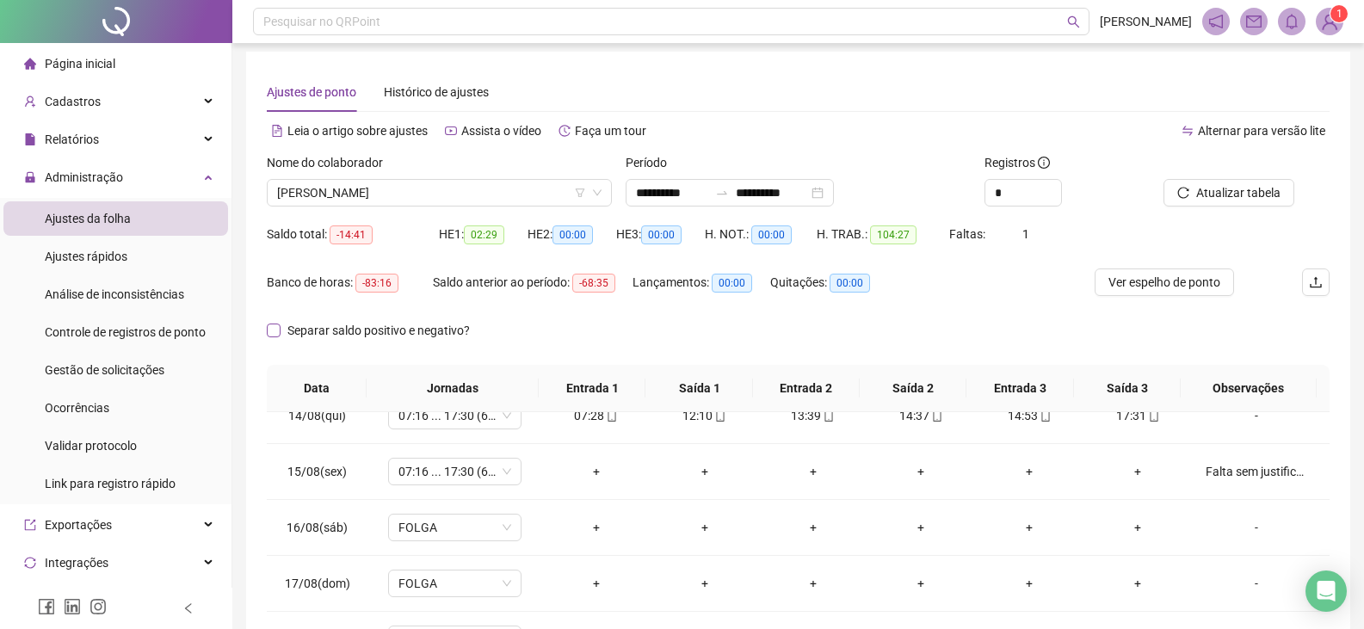
scroll to position [0, 0]
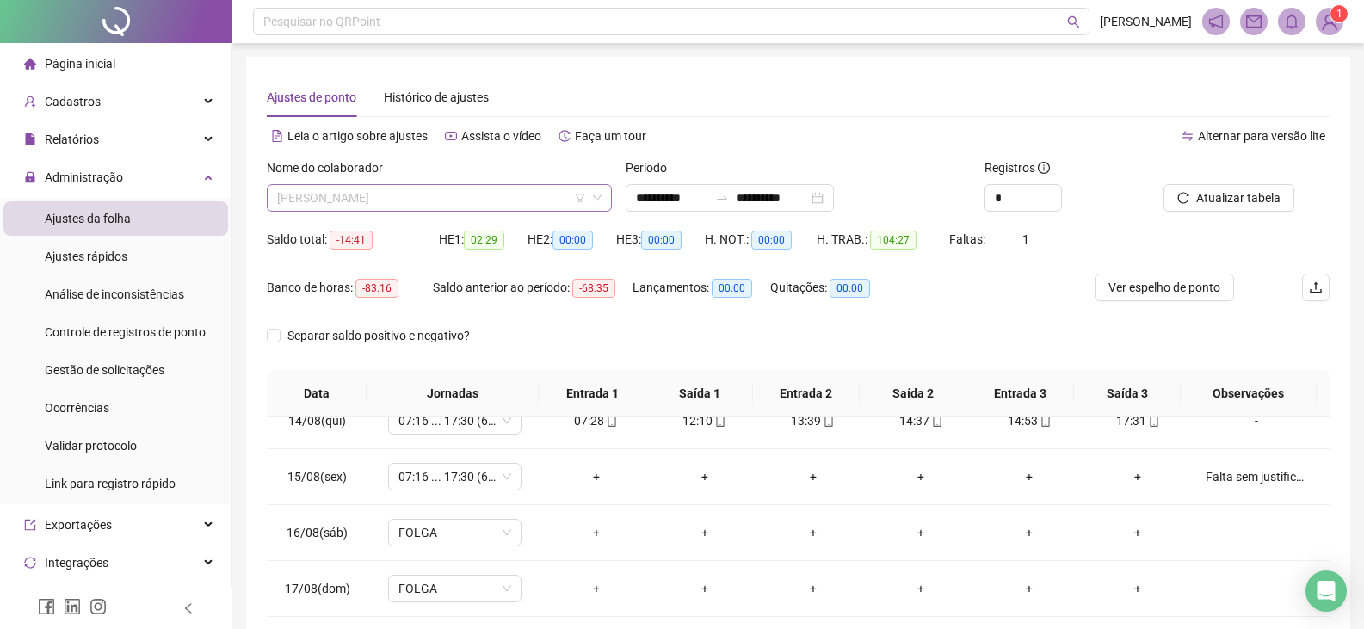
click at [412, 201] on span "[PERSON_NAME]" at bounding box center [439, 198] width 325 height 26
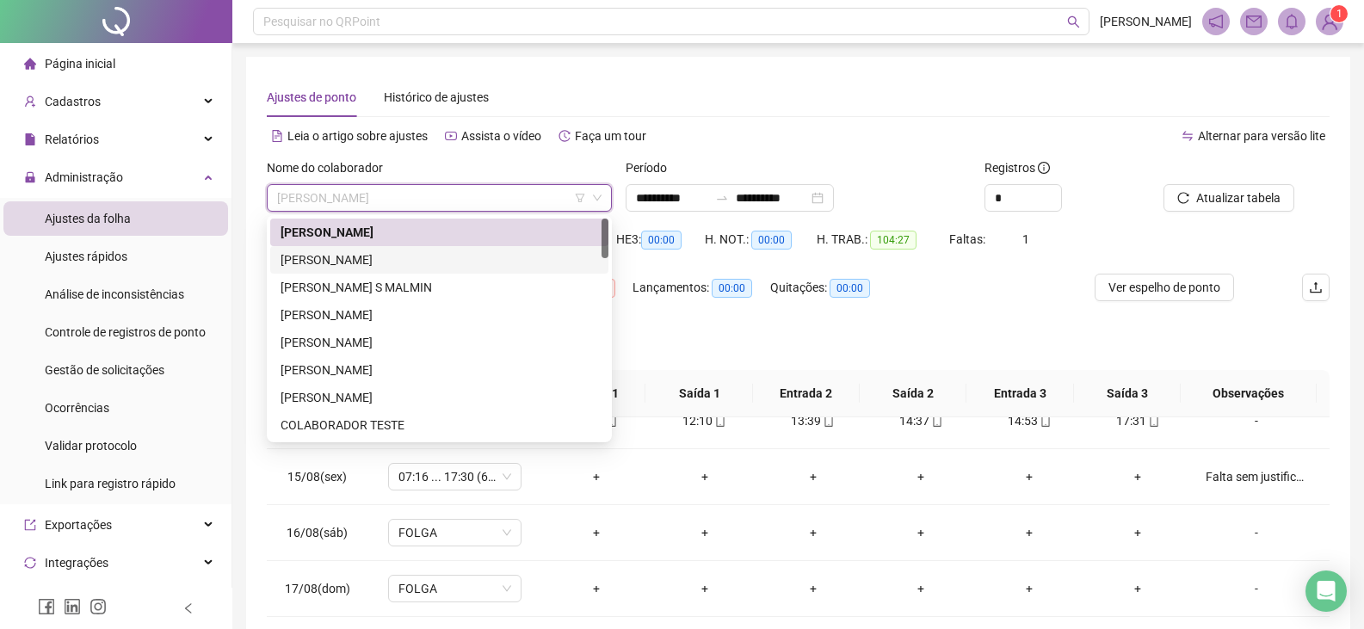
click at [356, 259] on div "[PERSON_NAME]" at bounding box center [440, 259] width 318 height 19
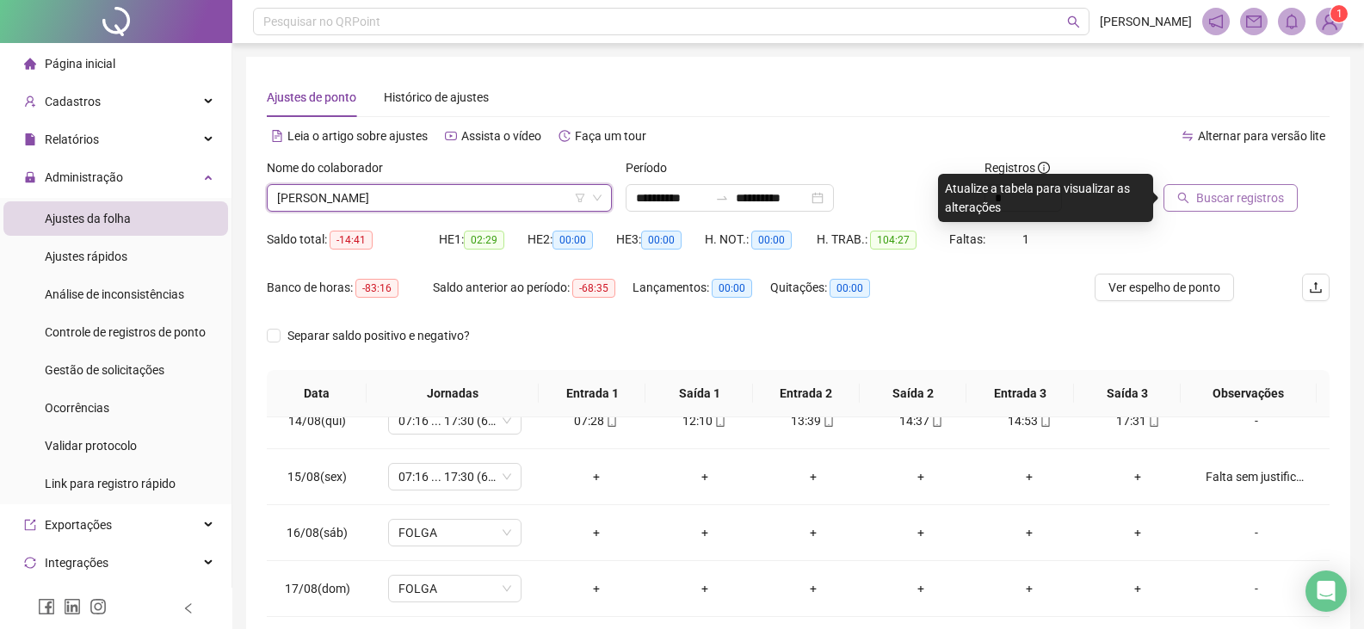
click at [1213, 201] on span "Buscar registros" at bounding box center [1240, 198] width 88 height 19
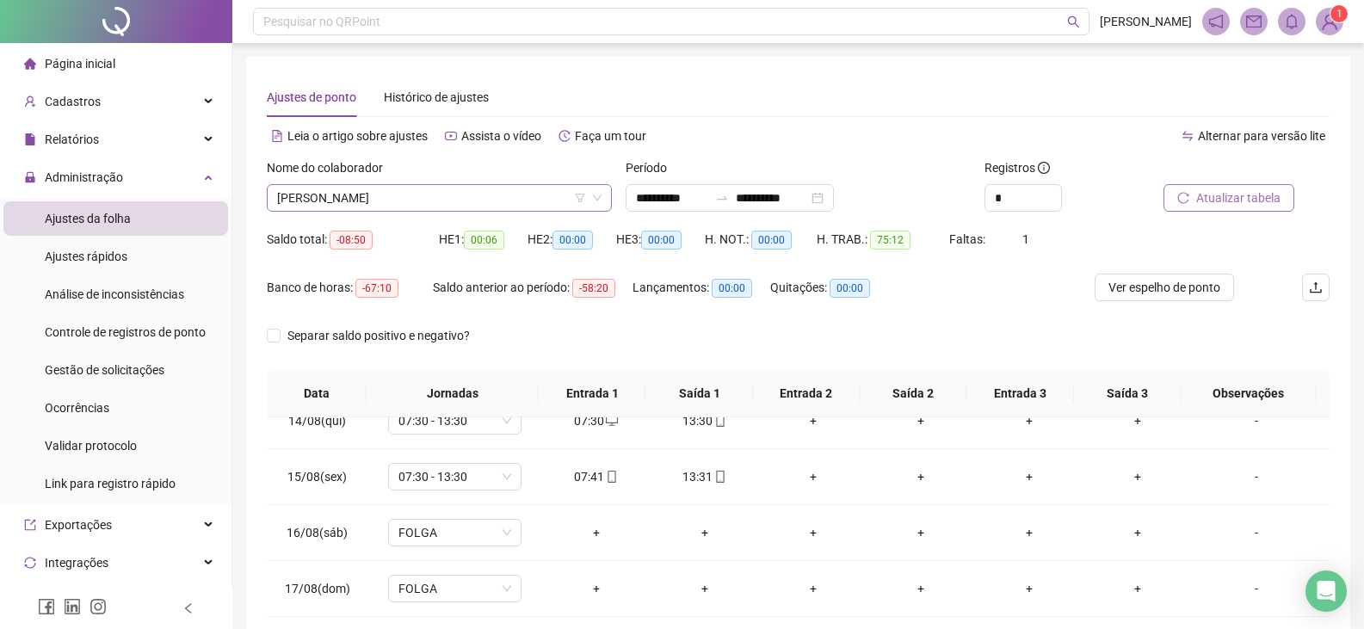
click at [482, 200] on span "[PERSON_NAME]" at bounding box center [439, 198] width 325 height 26
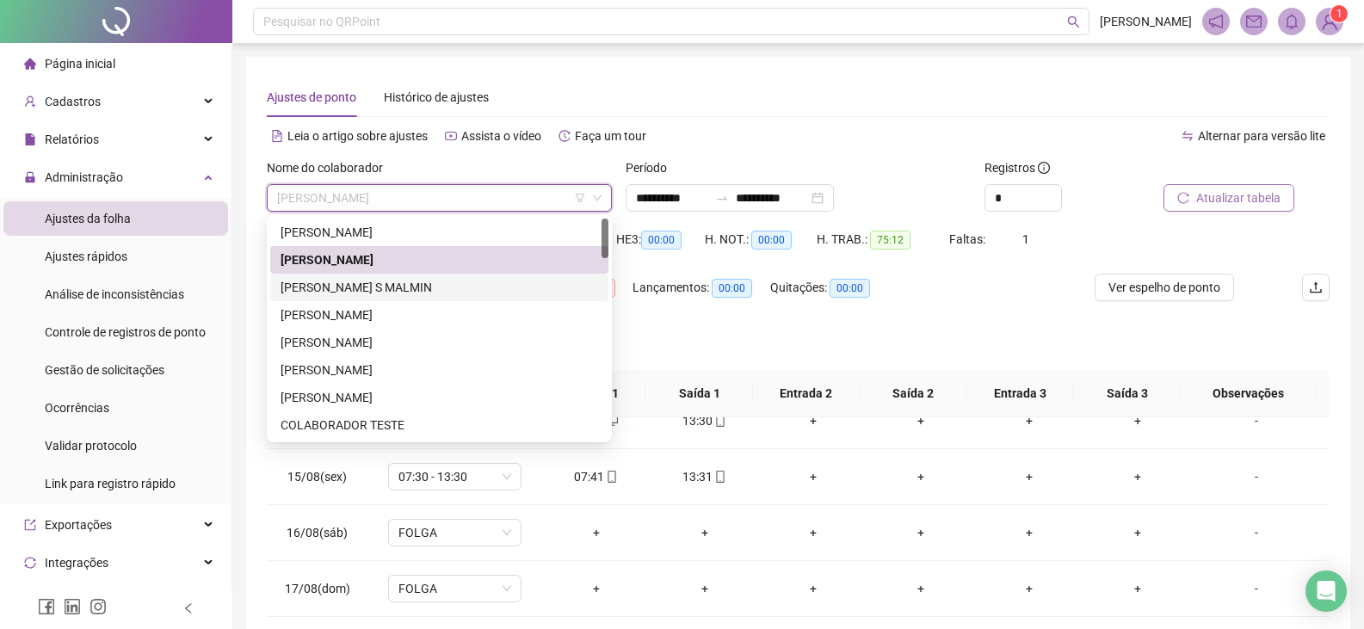
click at [369, 297] on div "[PERSON_NAME] S MALMIN" at bounding box center [439, 288] width 338 height 28
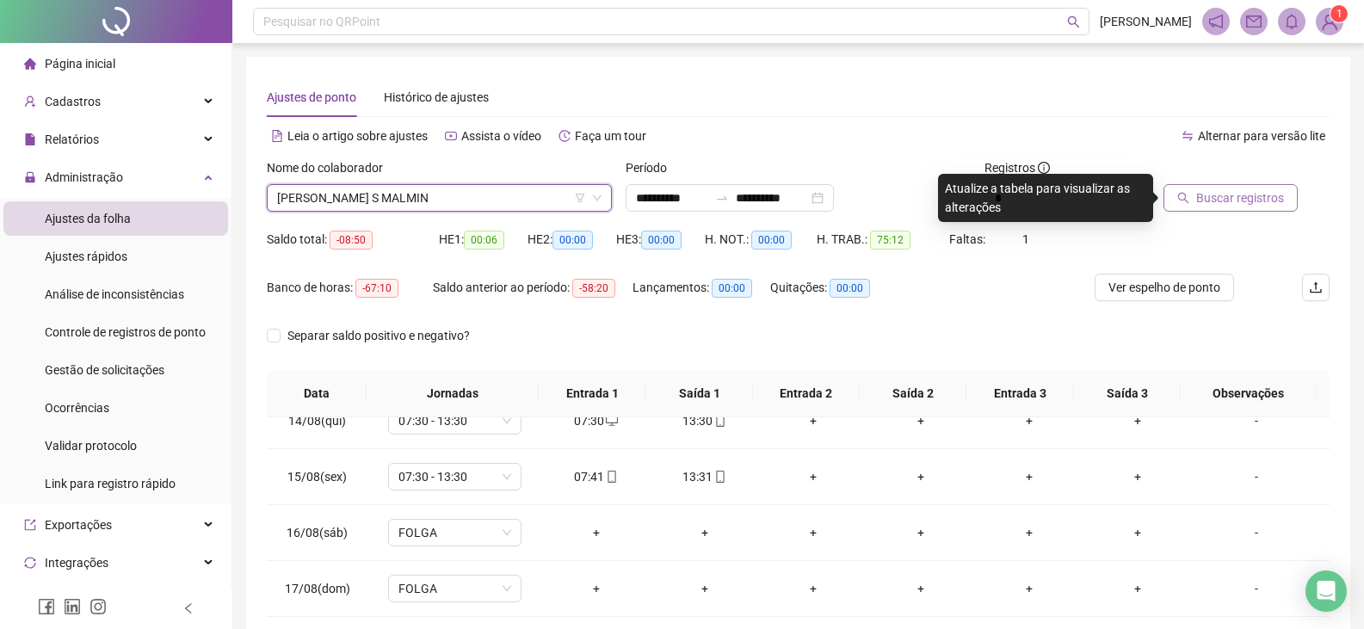
click at [1193, 201] on button "Buscar registros" at bounding box center [1231, 198] width 134 height 28
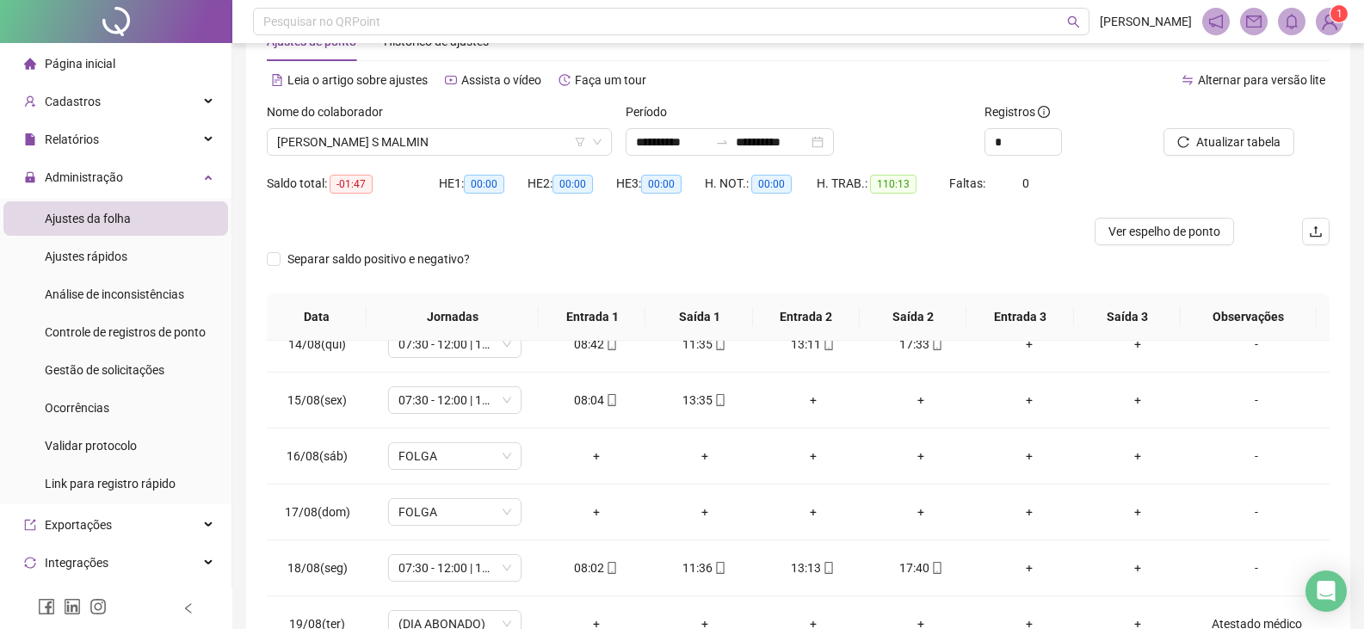
scroll to position [86, 0]
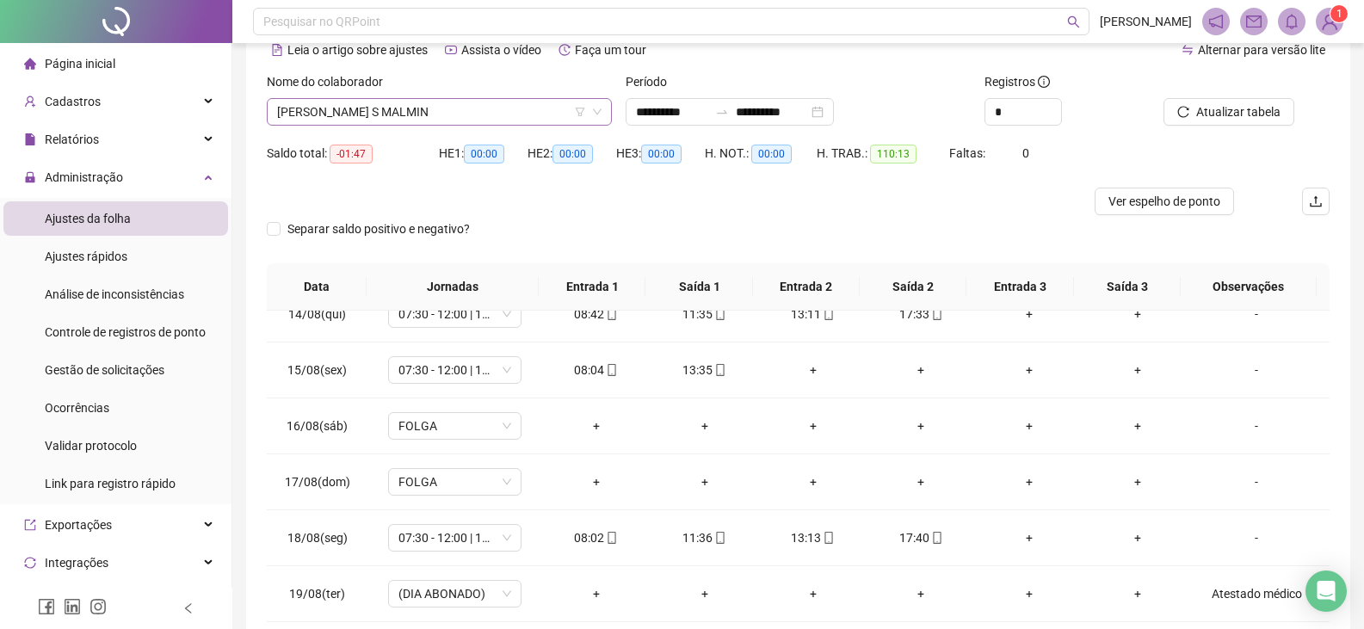
click at [501, 120] on span "[PERSON_NAME] S MALMIN" at bounding box center [439, 112] width 325 height 26
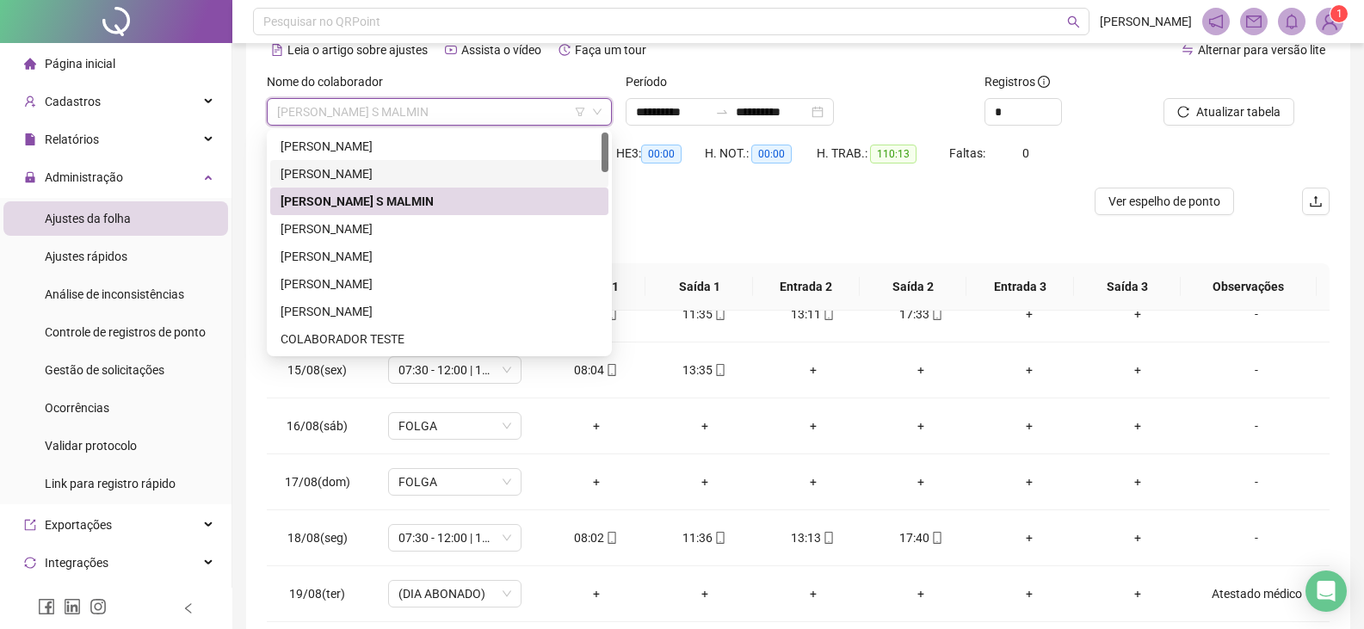
click at [432, 172] on div "[PERSON_NAME]" at bounding box center [440, 173] width 318 height 19
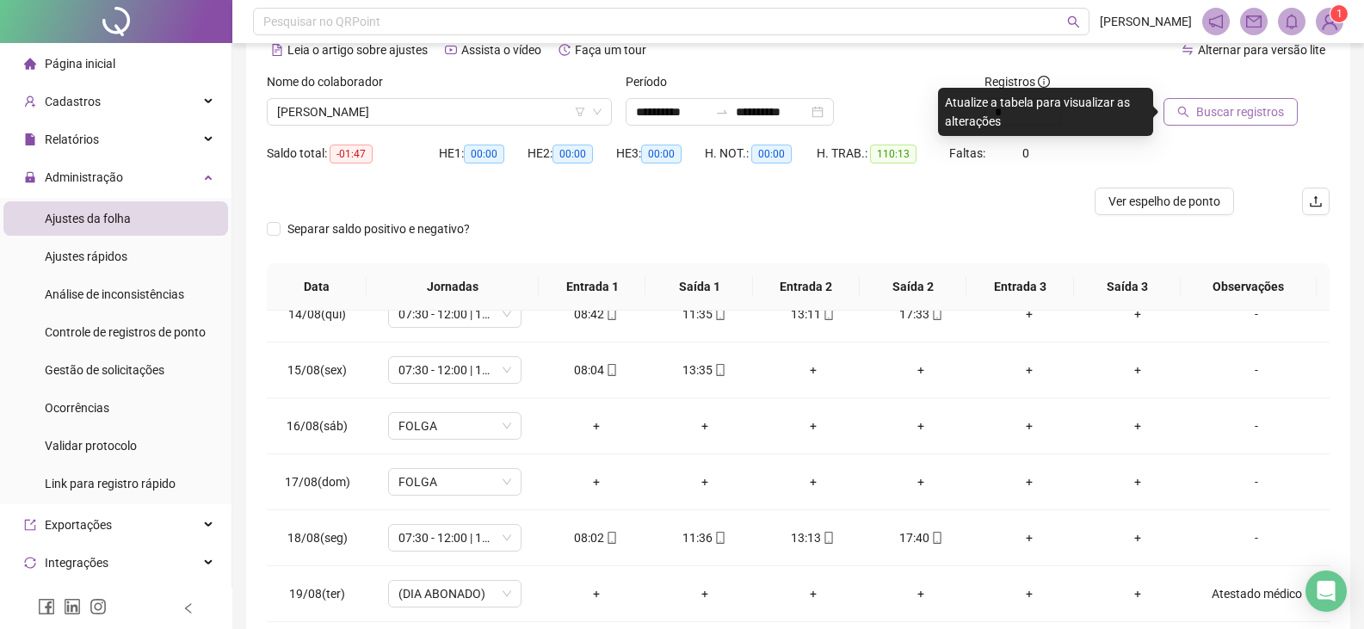
click at [1225, 115] on span "Buscar registros" at bounding box center [1240, 111] width 88 height 19
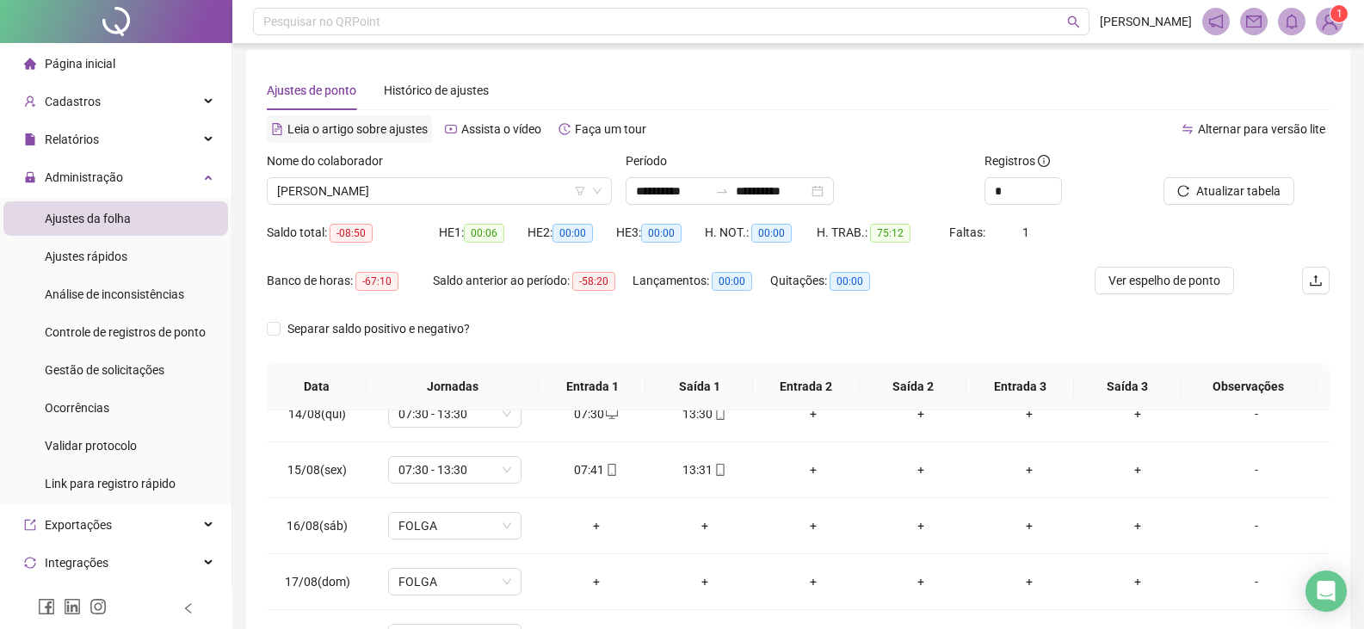
scroll to position [0, 0]
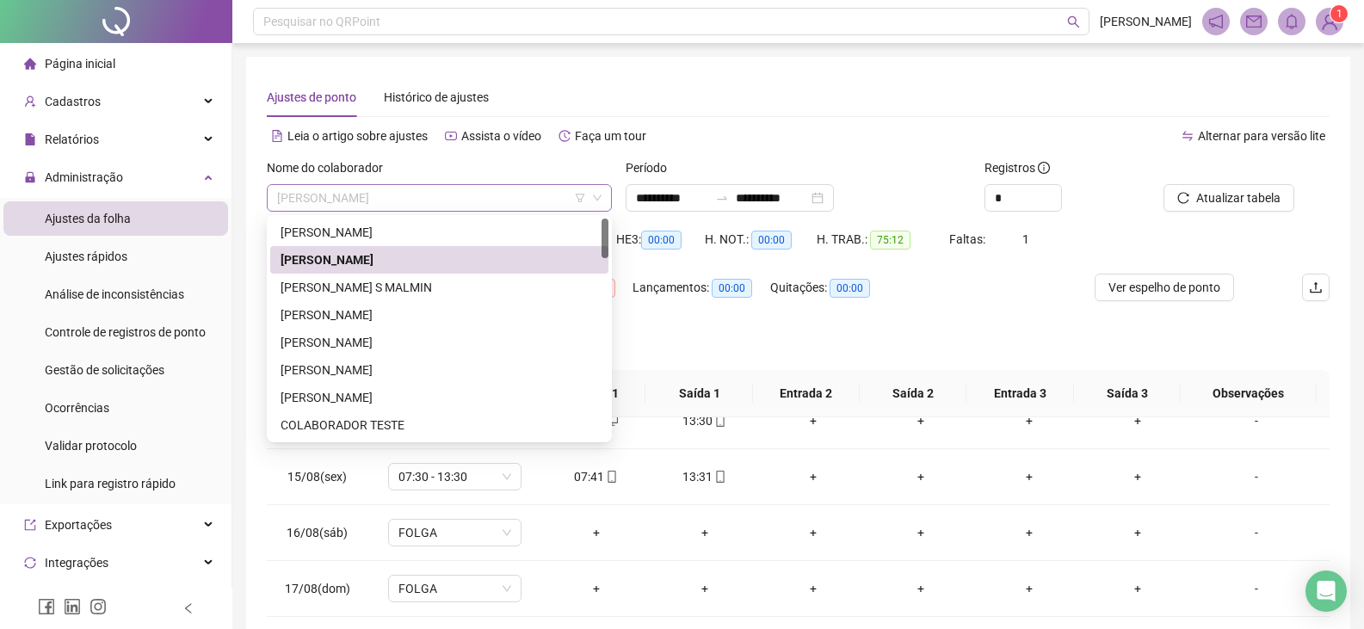
click at [428, 197] on span "[PERSON_NAME]" at bounding box center [439, 198] width 325 height 26
click at [375, 286] on div "[PERSON_NAME] S MALMIN" at bounding box center [440, 287] width 318 height 19
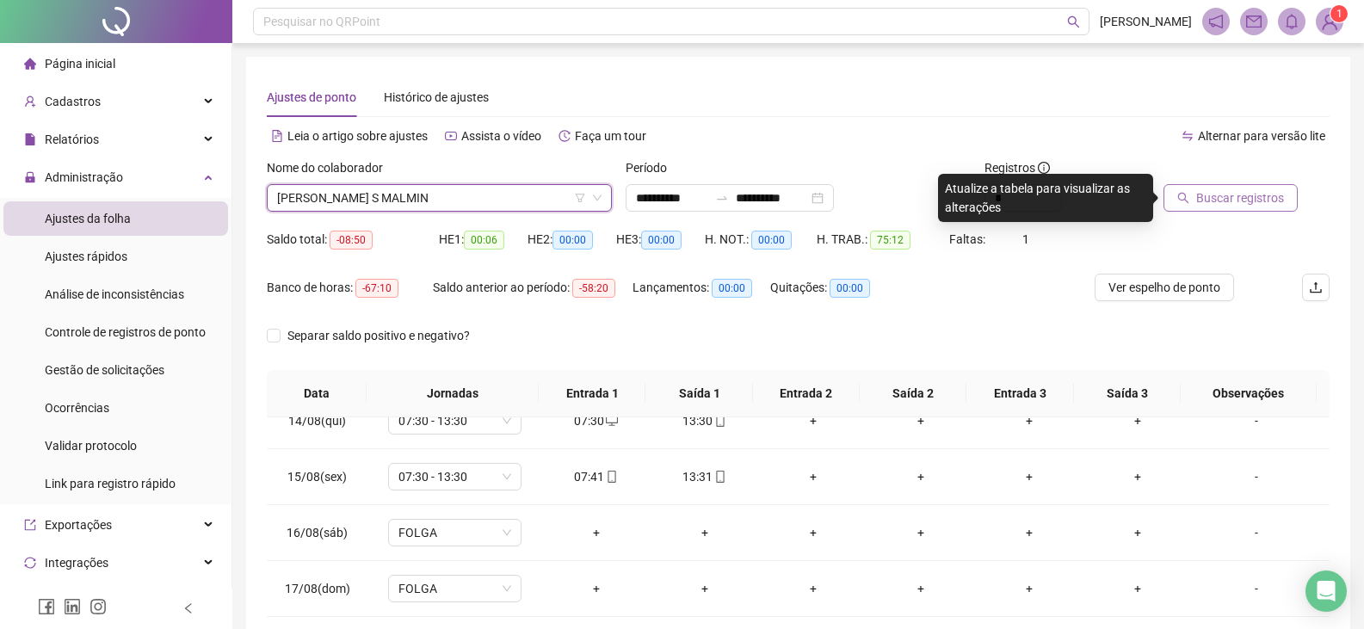
click at [1262, 203] on span "Buscar registros" at bounding box center [1240, 198] width 88 height 19
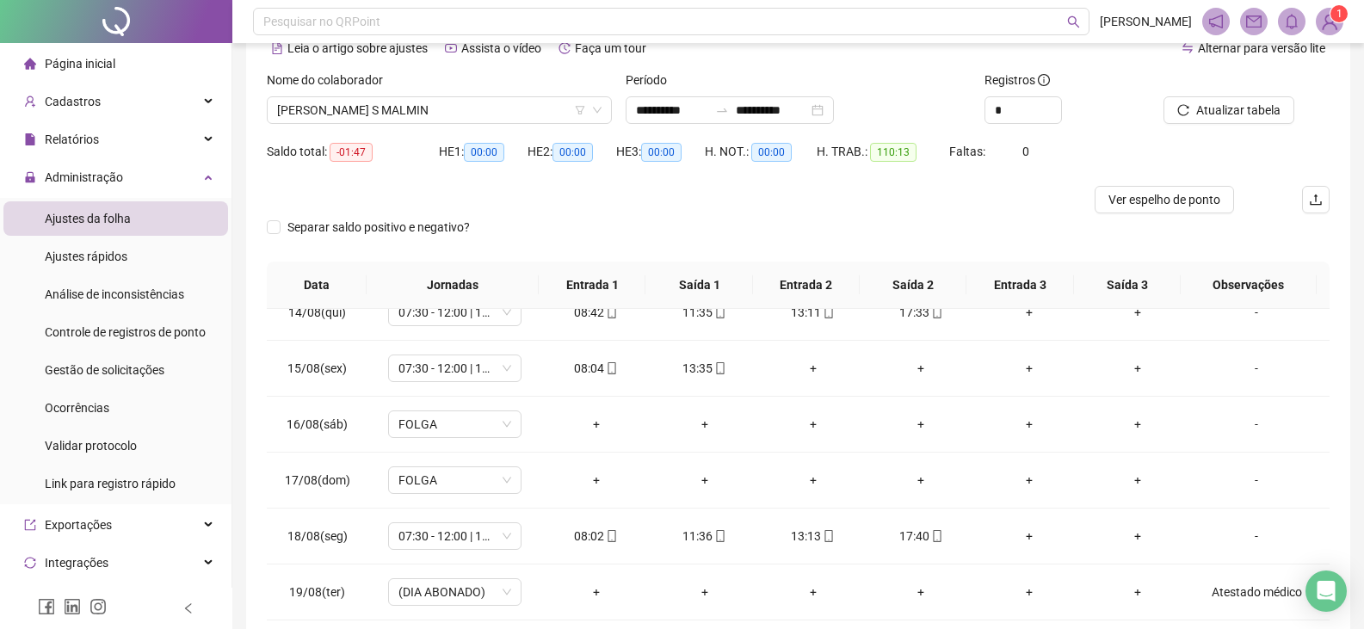
scroll to position [58, 0]
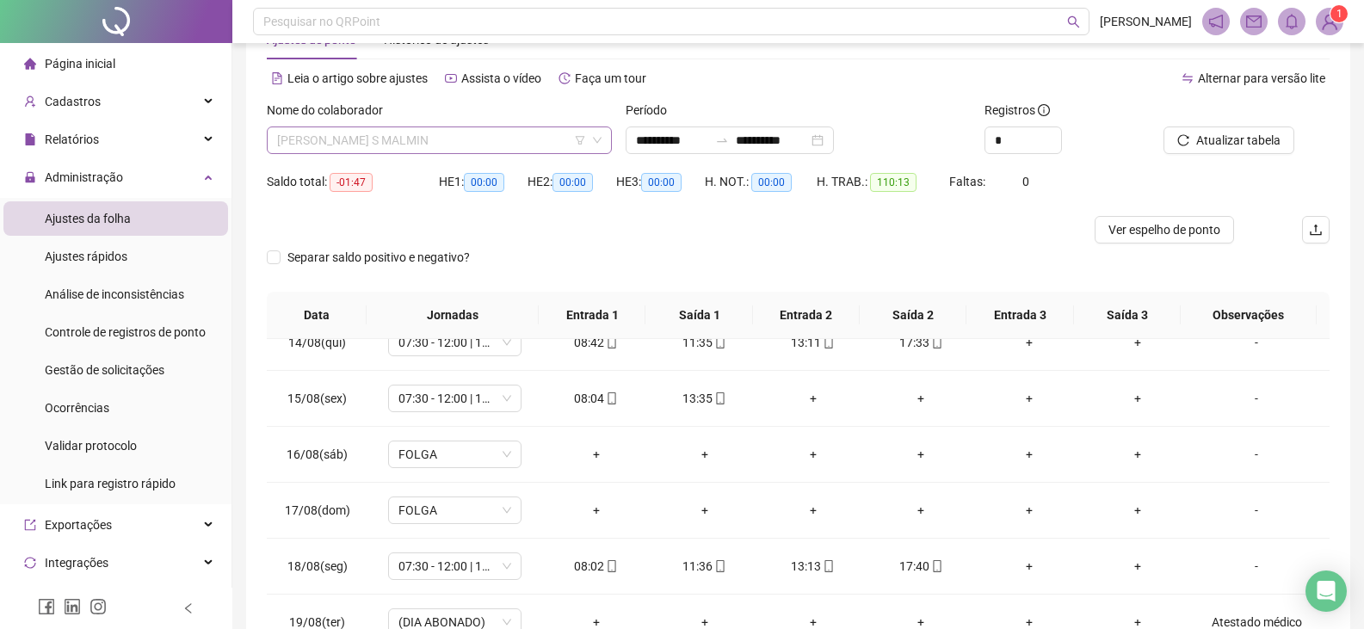
click at [458, 141] on span "[PERSON_NAME] S MALMIN" at bounding box center [439, 140] width 325 height 26
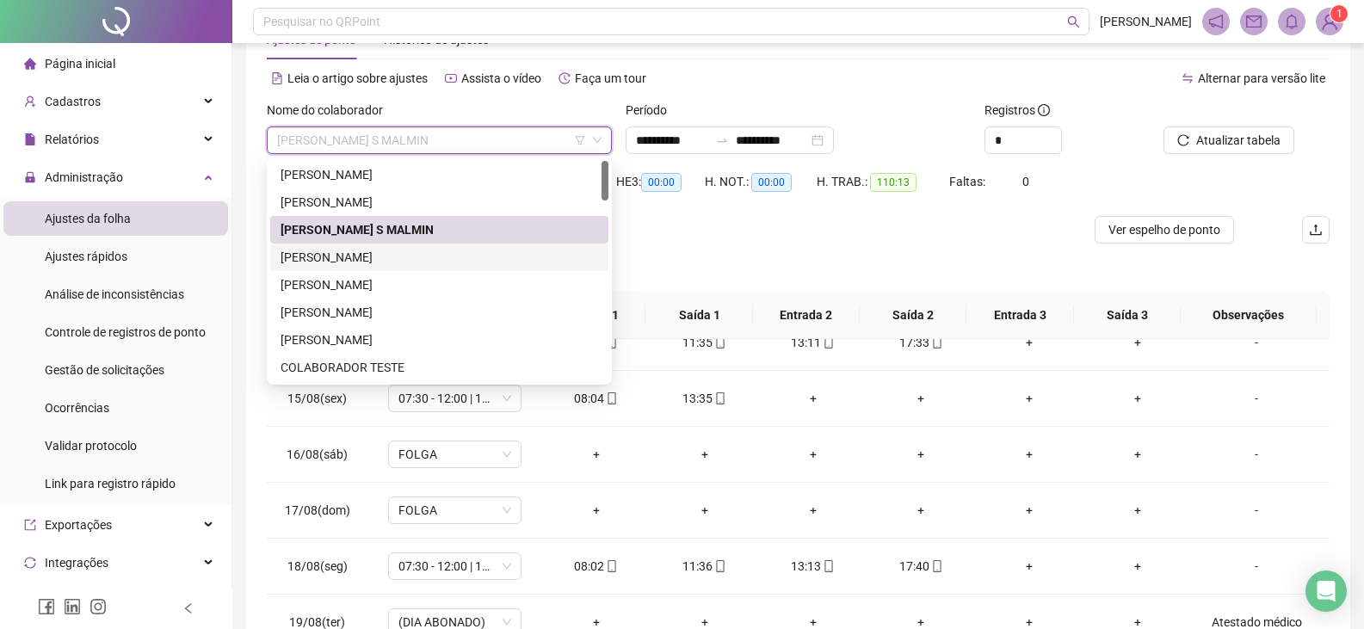
click at [360, 254] on div "[PERSON_NAME]" at bounding box center [440, 257] width 318 height 19
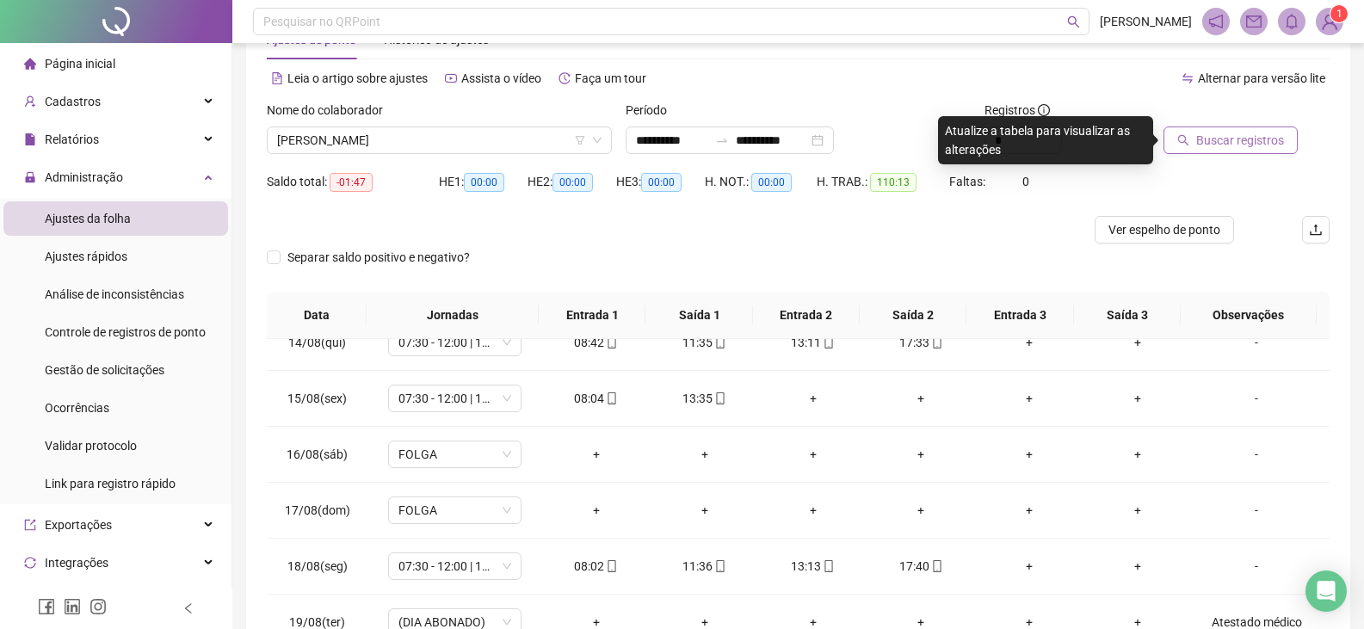
click at [1220, 145] on span "Buscar registros" at bounding box center [1240, 140] width 88 height 19
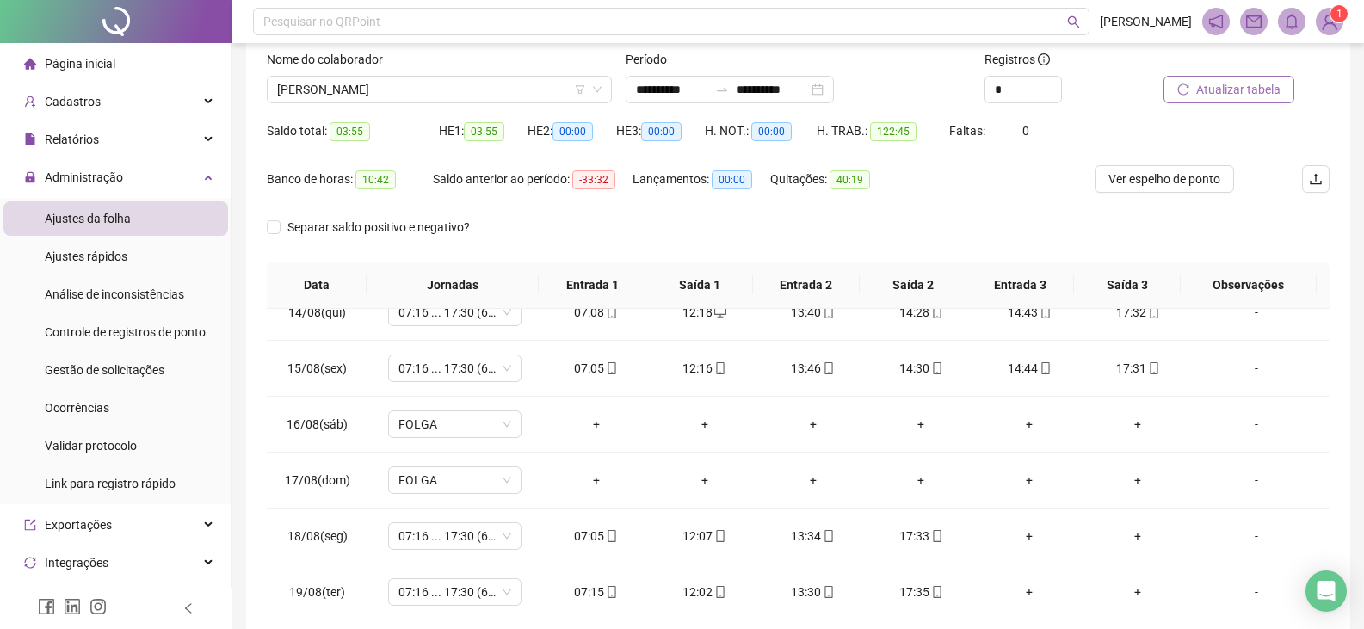
scroll to position [78, 0]
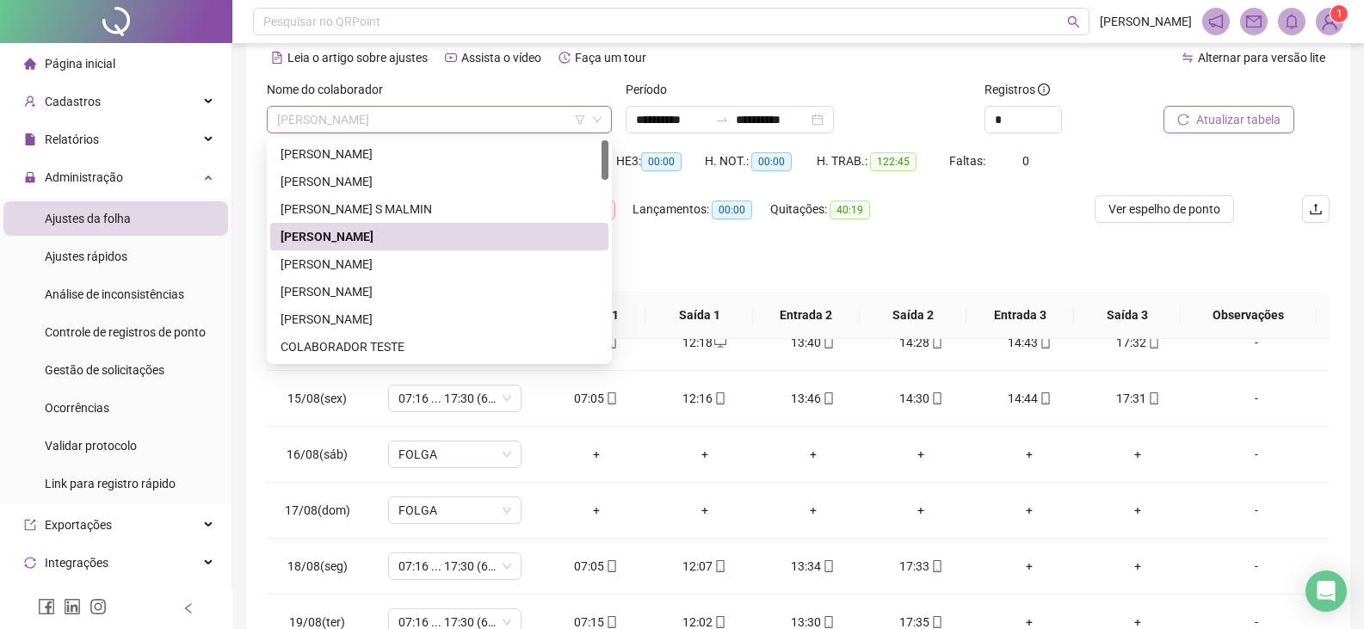
click at [485, 119] on span "[PERSON_NAME]" at bounding box center [439, 120] width 325 height 26
click at [820, 82] on div "Período" at bounding box center [798, 93] width 345 height 26
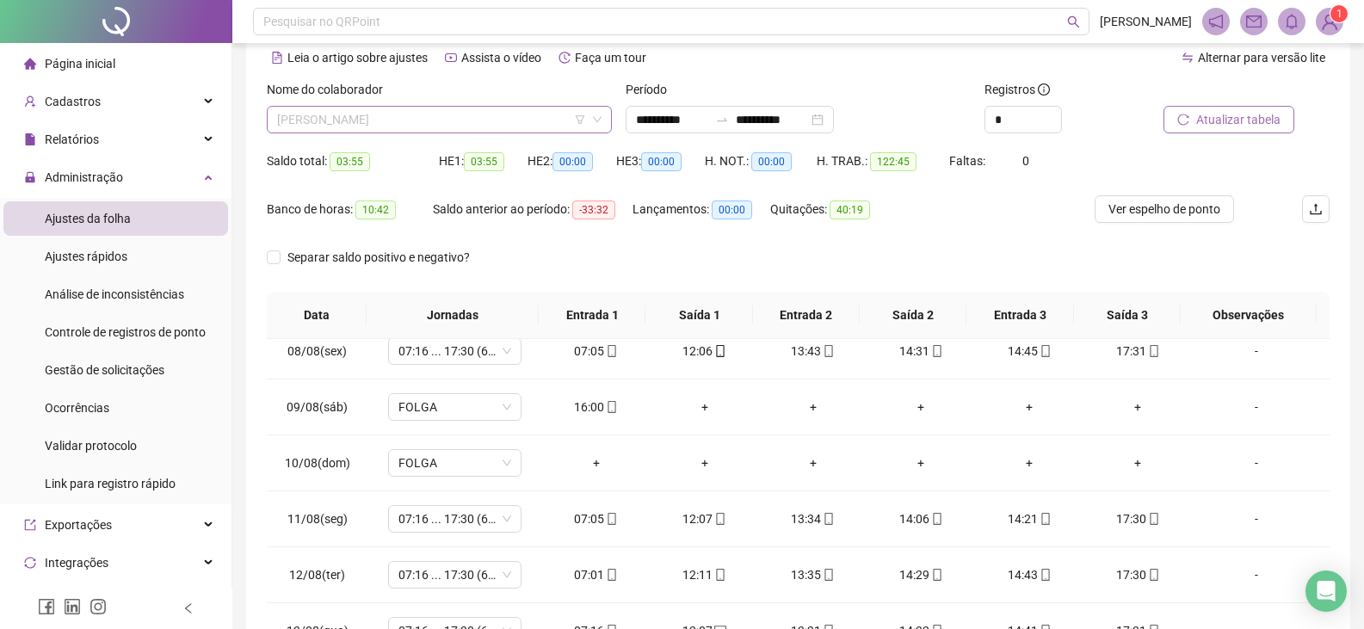
click at [411, 116] on span "[PERSON_NAME]" at bounding box center [439, 120] width 325 height 26
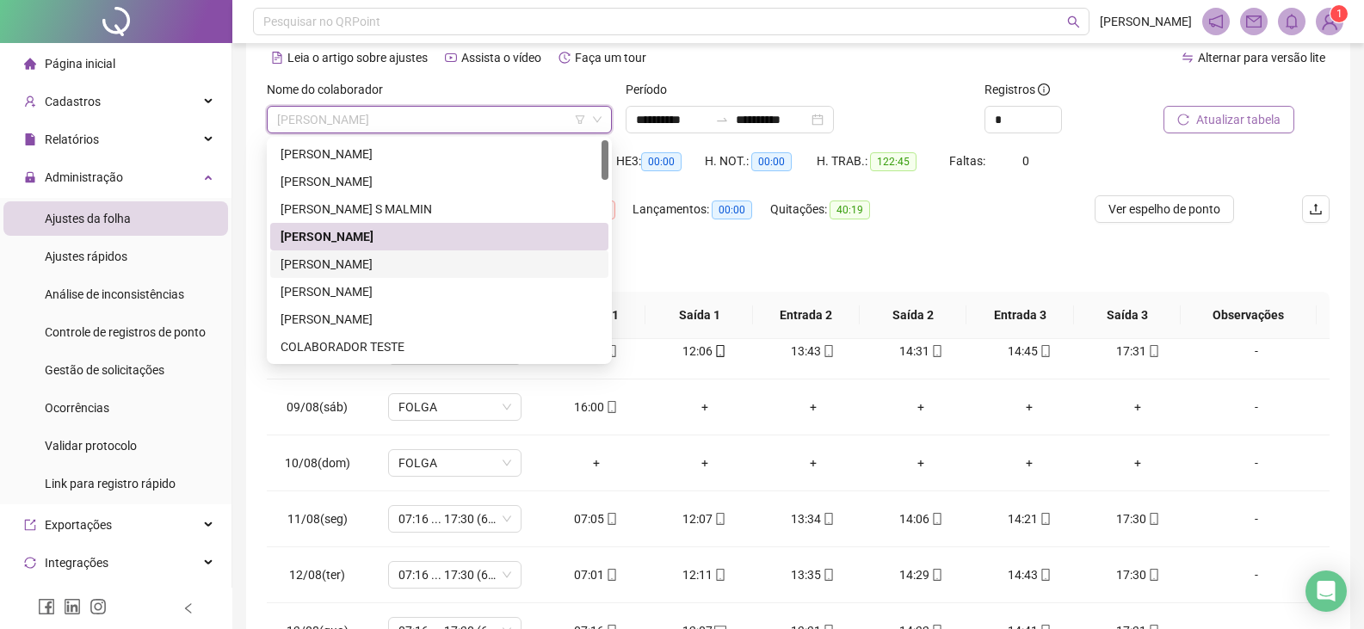
click at [349, 263] on div "[PERSON_NAME]" at bounding box center [440, 264] width 318 height 19
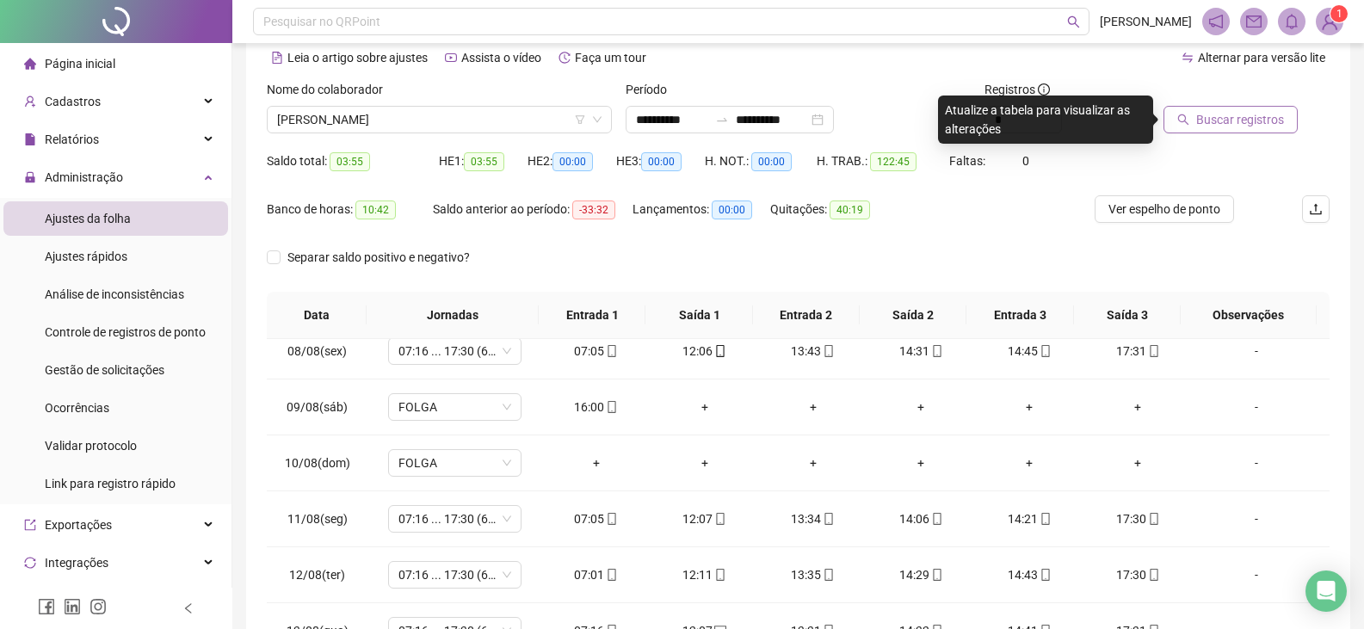
click at [1221, 122] on span "Buscar registros" at bounding box center [1240, 119] width 88 height 19
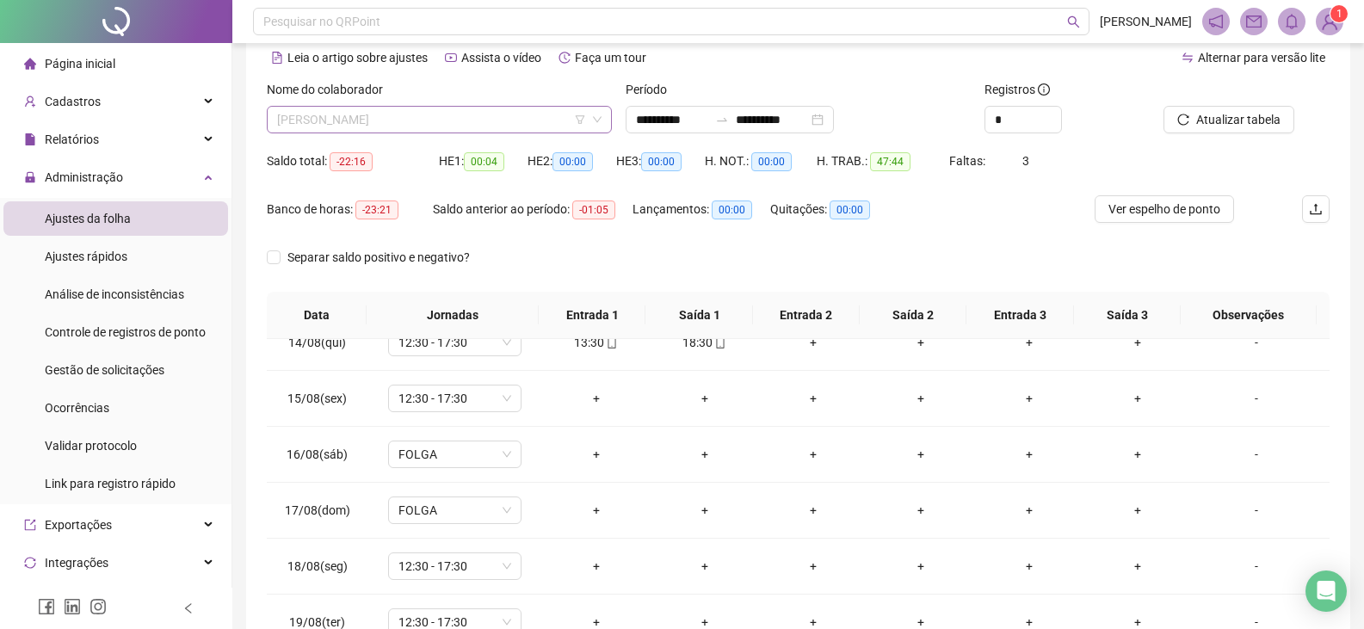
click at [418, 125] on span "[PERSON_NAME]" at bounding box center [439, 120] width 325 height 26
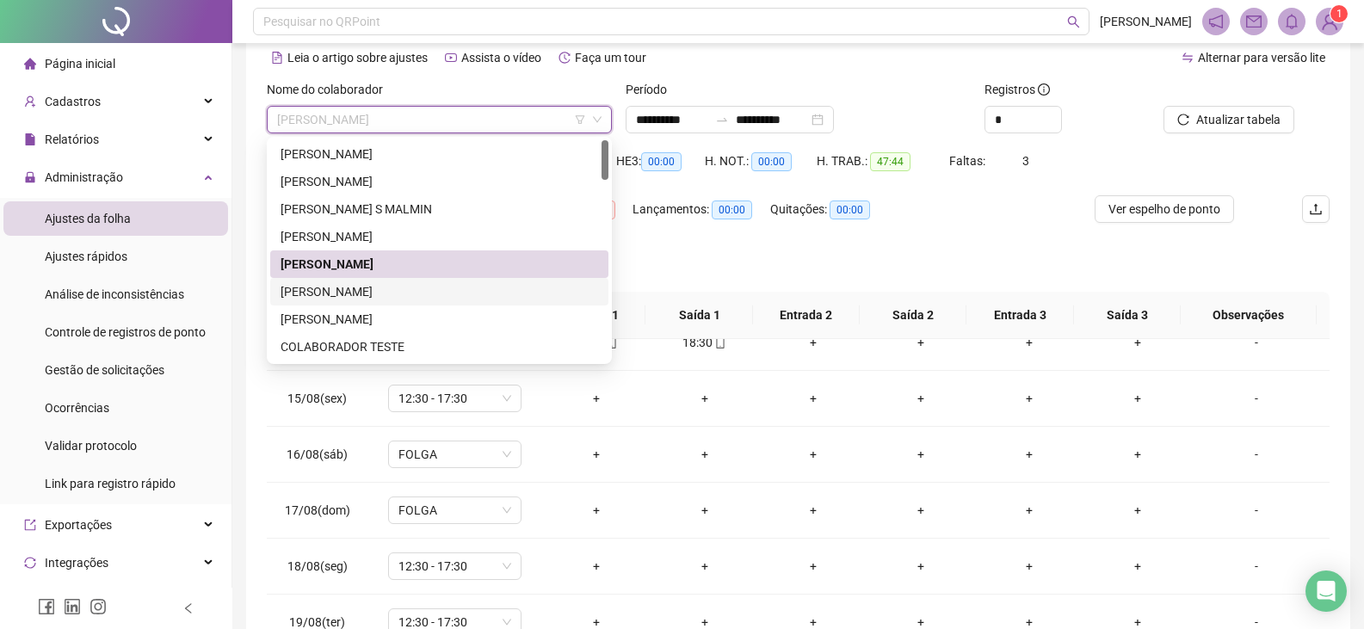
click at [360, 288] on div "[PERSON_NAME]" at bounding box center [440, 291] width 318 height 19
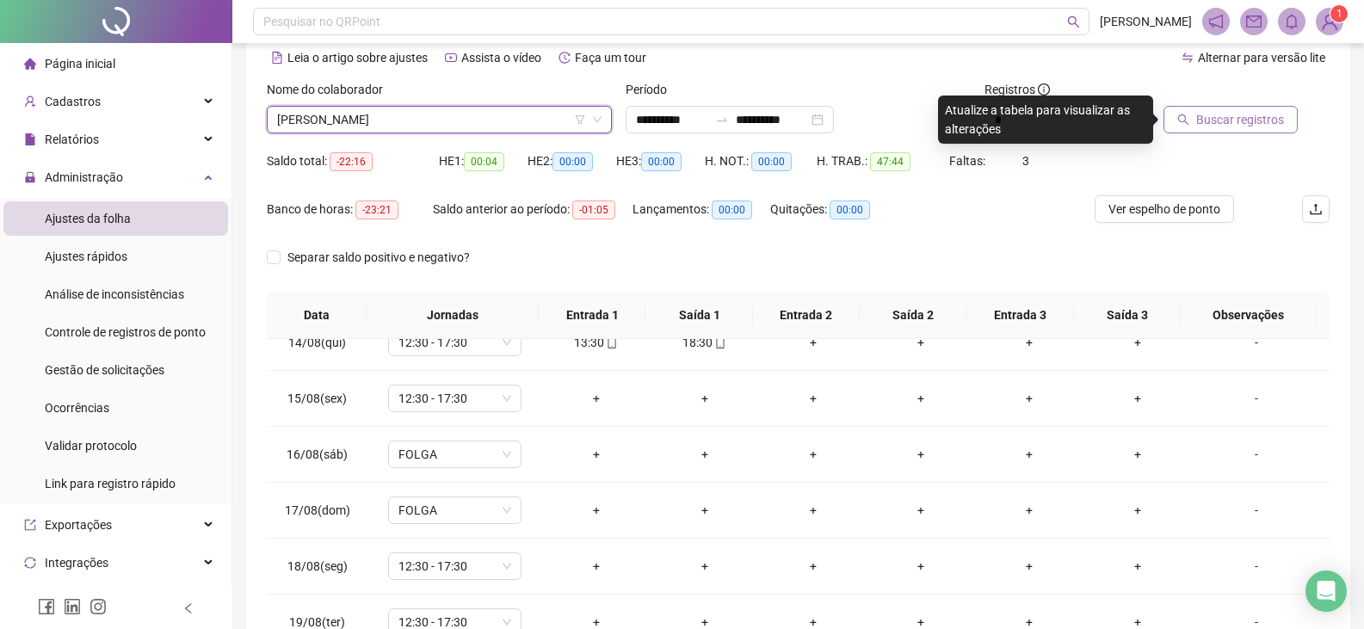
click at [1218, 128] on span "Buscar registros" at bounding box center [1240, 119] width 88 height 19
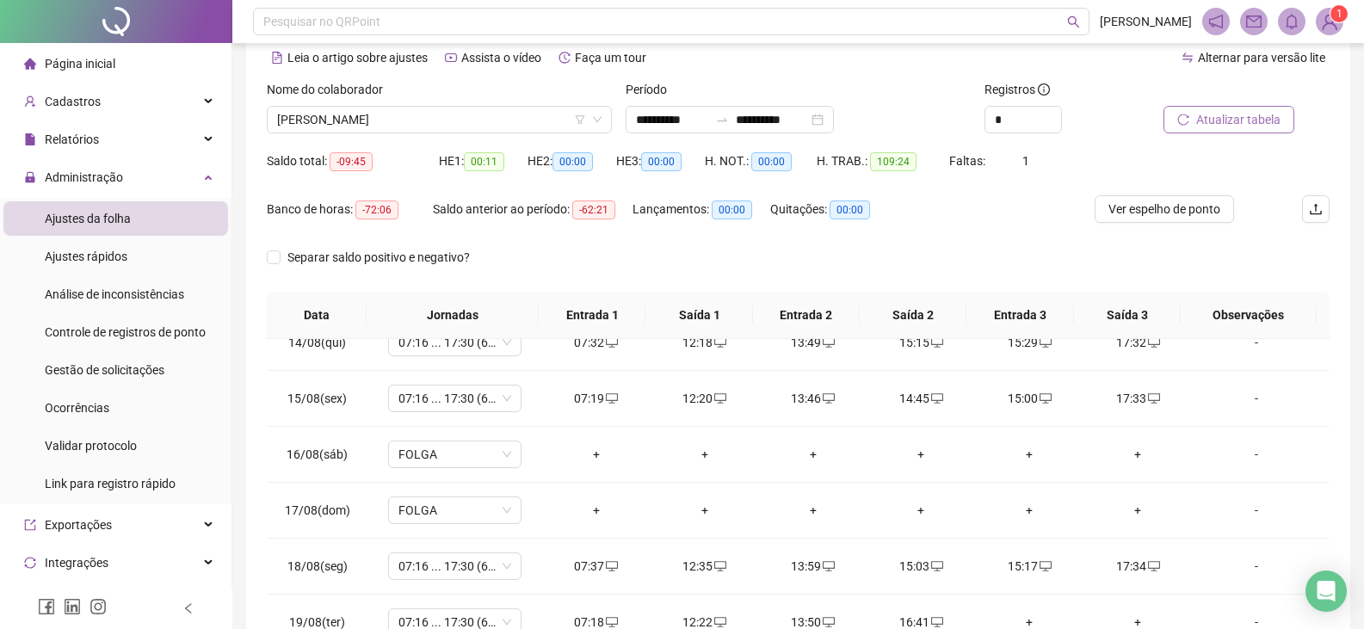
scroll to position [250, 0]
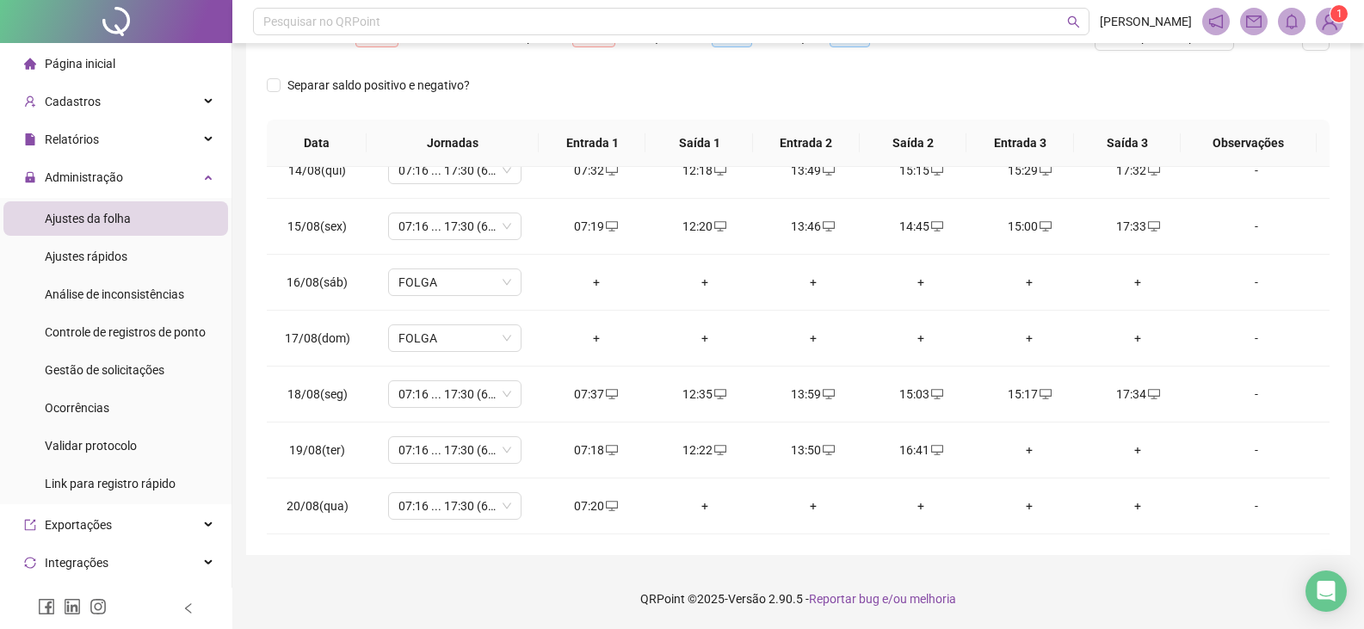
click at [90, 64] on span "Página inicial" at bounding box center [80, 64] width 71 height 14
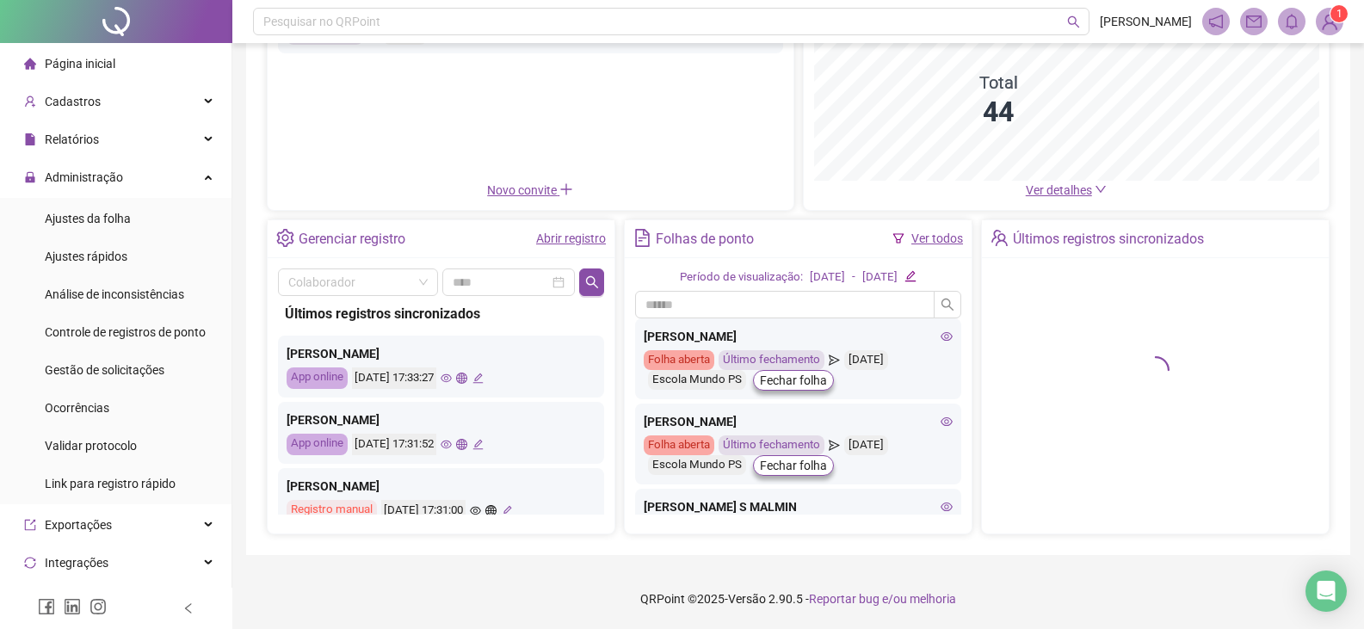
scroll to position [250, 0]
